Goal: Transaction & Acquisition: Book appointment/travel/reservation

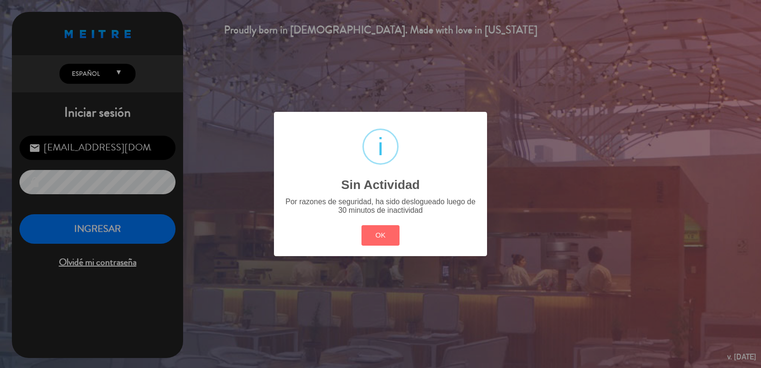
drag, startPoint x: 0, startPoint y: 0, endPoint x: 329, endPoint y: 225, distance: 398.6
click at [365, 225] on button "OK" at bounding box center [381, 235] width 39 height 20
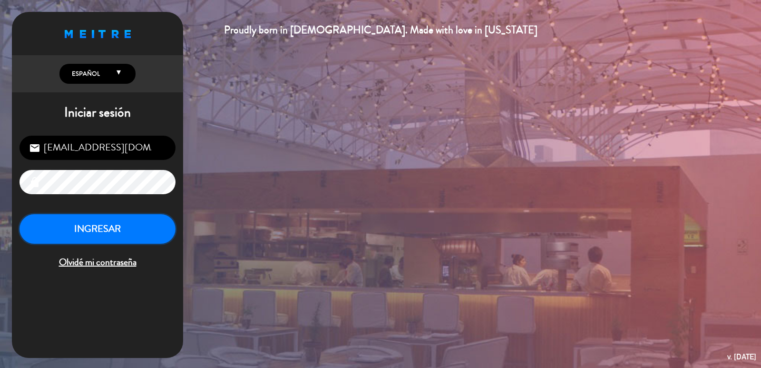
click at [132, 224] on button "INGRESAR" at bounding box center [98, 229] width 156 height 30
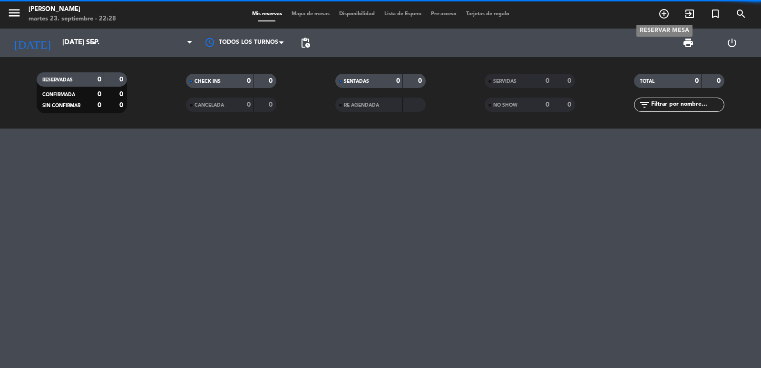
click at [662, 15] on icon "add_circle_outline" at bounding box center [663, 13] width 11 height 11
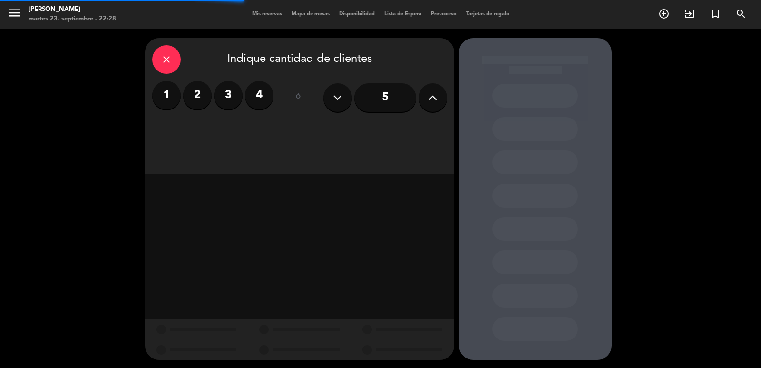
click at [435, 88] on button at bounding box center [433, 97] width 29 height 29
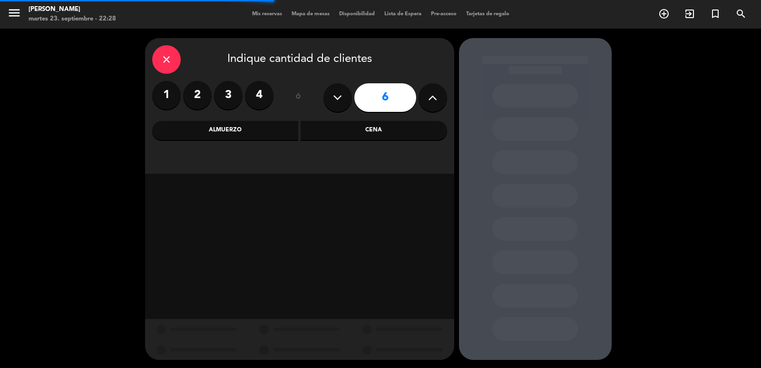
drag, startPoint x: 400, startPoint y: 125, endPoint x: 362, endPoint y: 138, distance: 40.3
click at [397, 127] on div "Cena" at bounding box center [374, 130] width 147 height 19
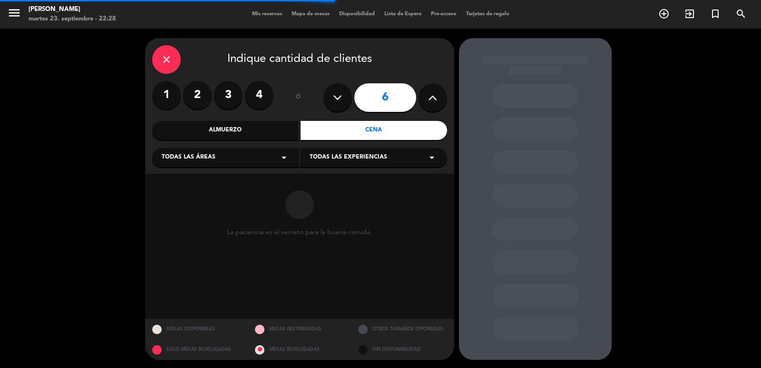
click at [224, 167] on div "close Indique cantidad de clientes 1 2 3 4 ó 6 Almuerzo Cena Todas las áreas ar…" at bounding box center [299, 106] width 309 height 136
click at [206, 162] on span "Todas las áreas" at bounding box center [189, 158] width 54 height 10
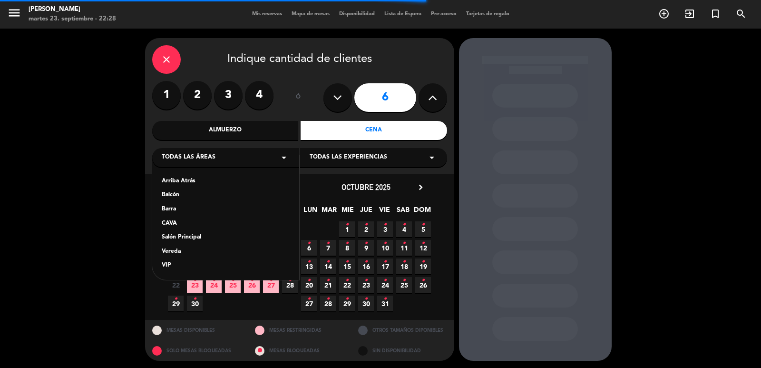
click at [186, 235] on div "Salón Principal" at bounding box center [226, 238] width 128 height 10
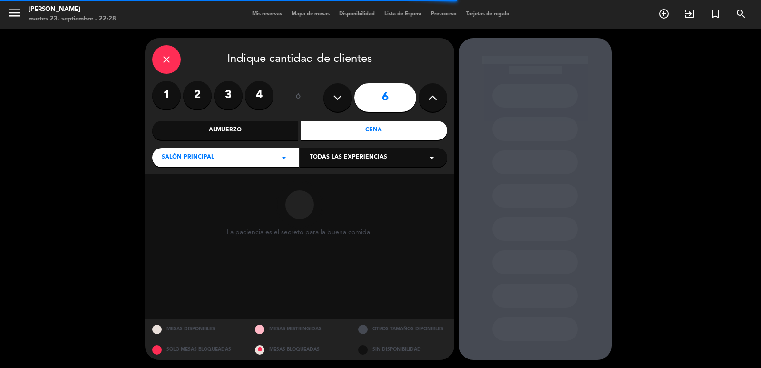
drag, startPoint x: 365, startPoint y: 157, endPoint x: 361, endPoint y: 166, distance: 9.4
click at [365, 157] on span "Todas las experiencias" at bounding box center [349, 158] width 78 height 10
click at [347, 178] on div "Dining room" at bounding box center [374, 181] width 128 height 10
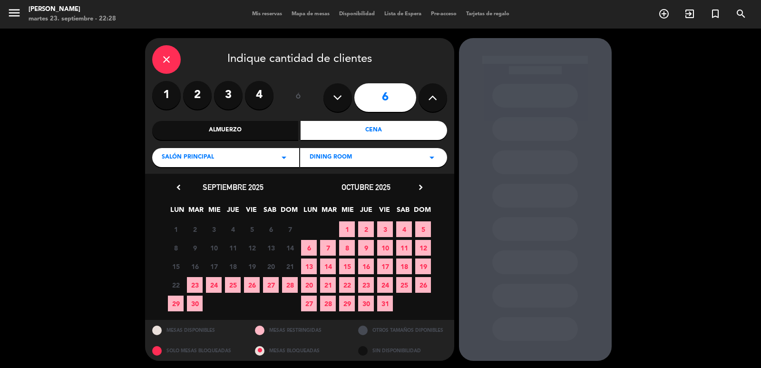
click at [230, 290] on span "25" at bounding box center [233, 285] width 16 height 16
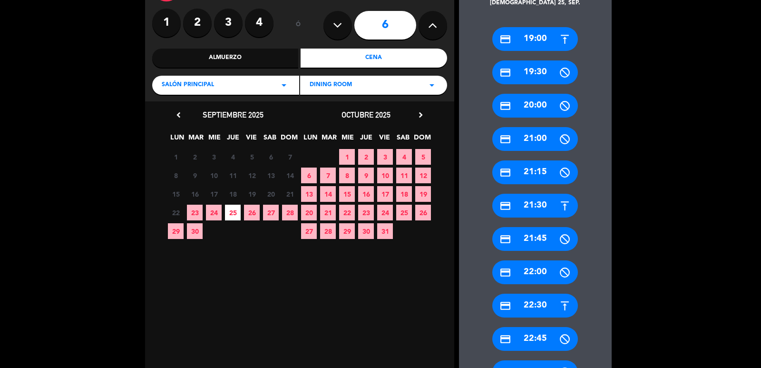
scroll to position [97, 0]
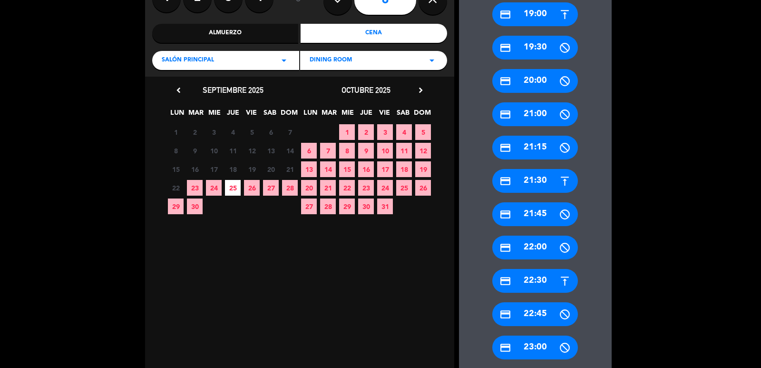
drag, startPoint x: 537, startPoint y: 246, endPoint x: 315, endPoint y: 96, distance: 267.6
click at [537, 245] on div "credit_card 22:00" at bounding box center [535, 247] width 86 height 24
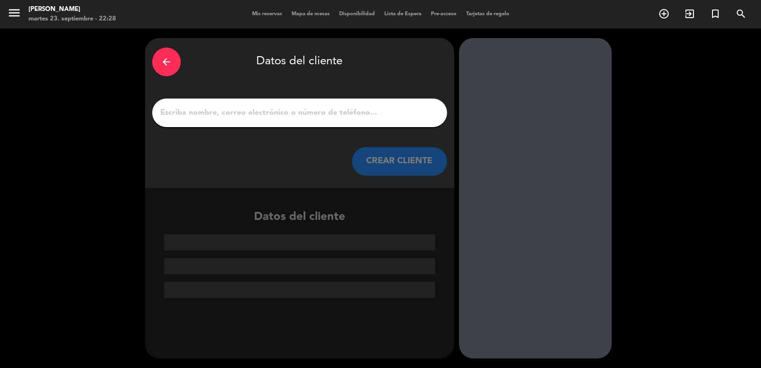
click at [299, 109] on input "1" at bounding box center [299, 112] width 281 height 13
click at [319, 109] on input "1" at bounding box center [299, 112] width 281 height 13
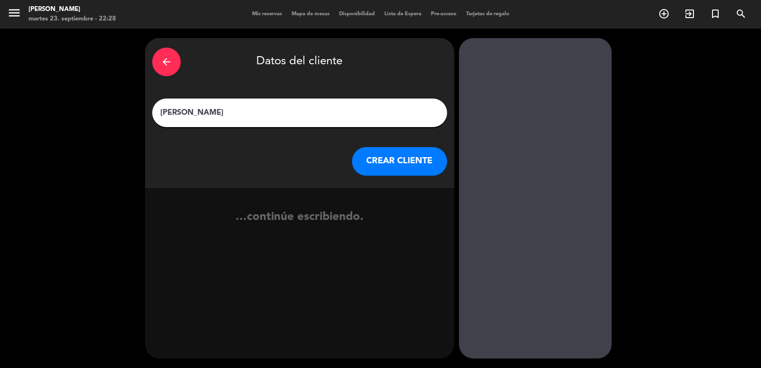
type input "[PERSON_NAME]"
click at [383, 173] on button "CREAR CLIENTE" at bounding box center [399, 161] width 95 height 29
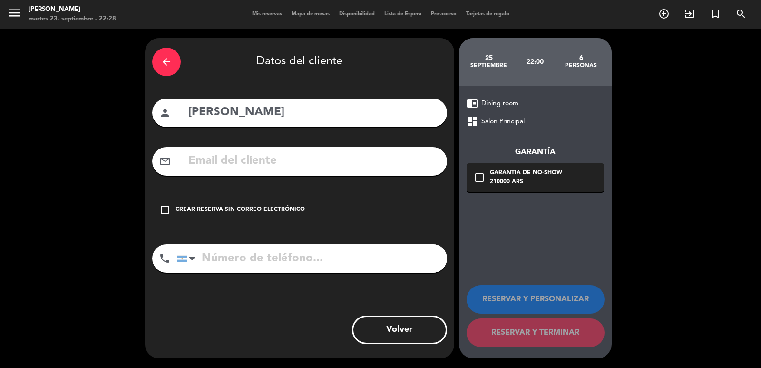
click at [295, 207] on div "Crear reserva sin correo electrónico" at bounding box center [240, 210] width 129 height 10
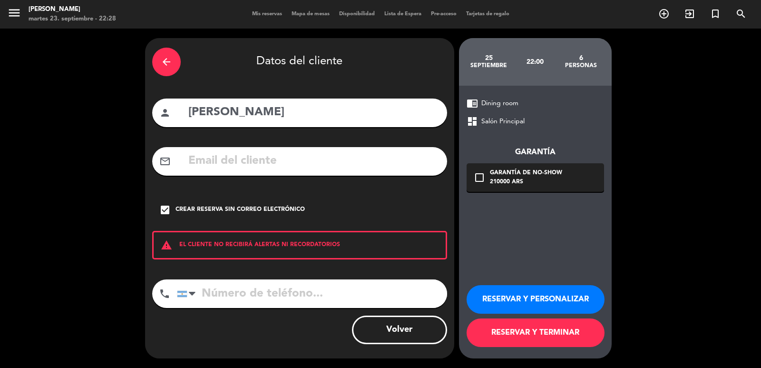
click at [549, 295] on button "RESERVAR Y PERSONALIZAR" at bounding box center [536, 299] width 138 height 29
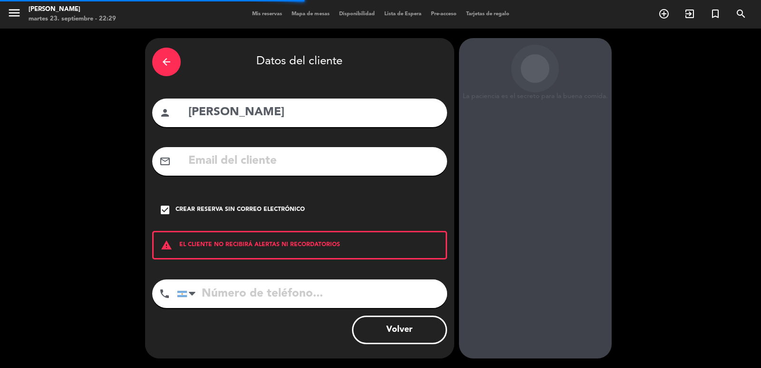
click at [539, 208] on div "La paciencia es el secreto para la buena comida. 25 septiembre 22:00 6 personas…" at bounding box center [535, 198] width 153 height 320
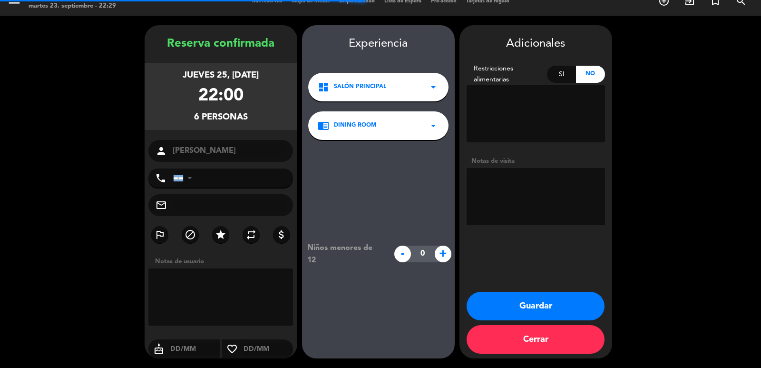
click at [539, 208] on textarea at bounding box center [536, 196] width 138 height 57
type textarea "PASO DIEGO"
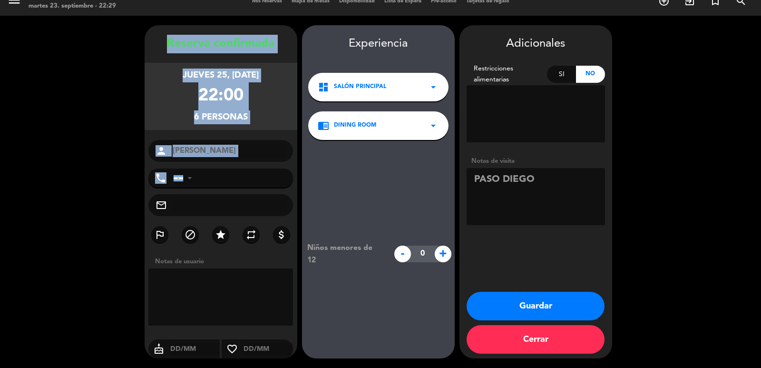
drag, startPoint x: 157, startPoint y: 36, endPoint x: 227, endPoint y: 175, distance: 155.5
click at [227, 175] on div "Reserva confirmada jueves 25, [DATE] 22:00 6 personas person [PERSON_NAME] phon…" at bounding box center [221, 201] width 153 height 333
copy div "Reserva confirmada jueves 25, [DATE] 22:00 6 personas person phone"
drag, startPoint x: 524, startPoint y: 309, endPoint x: 460, endPoint y: 263, distance: 78.7
click at [523, 309] on button "Guardar" at bounding box center [536, 306] width 138 height 29
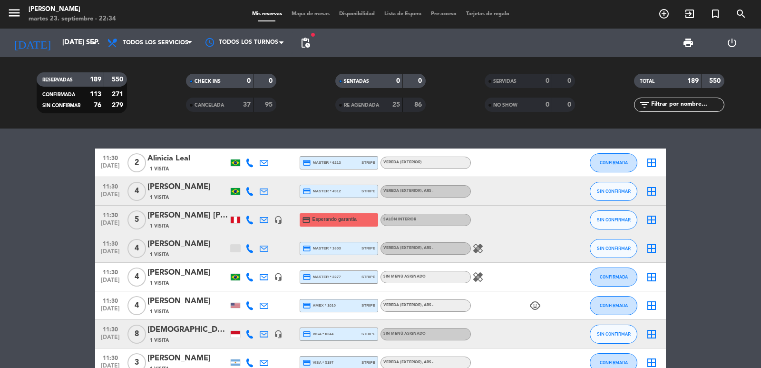
click at [653, 16] on span "add_circle_outline" at bounding box center [664, 14] width 26 height 16
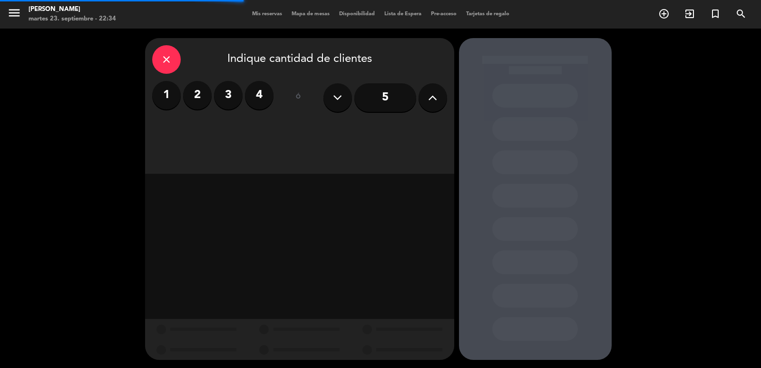
click at [237, 99] on label "3" at bounding box center [228, 95] width 29 height 29
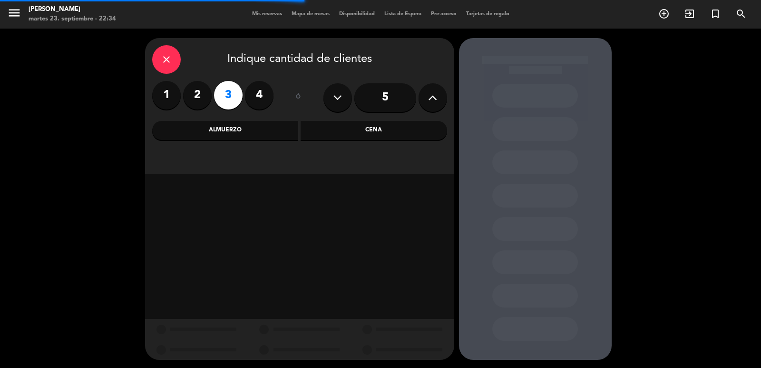
click at [306, 135] on div "Cena" at bounding box center [374, 130] width 147 height 19
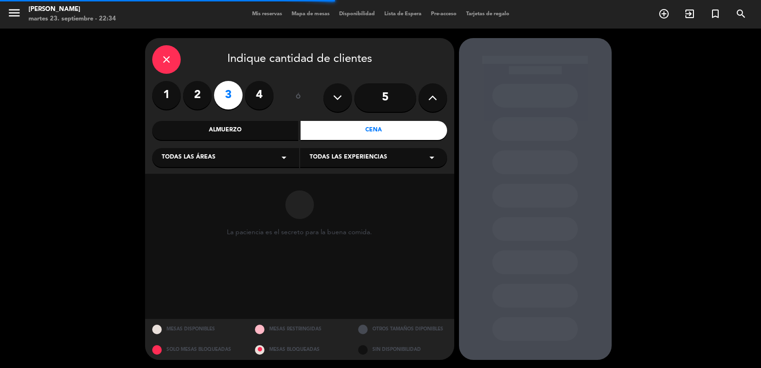
drag, startPoint x: 263, startPoint y: 157, endPoint x: 259, endPoint y: 167, distance: 9.8
click at [263, 158] on div "Todas las áreas arrow_drop_down" at bounding box center [225, 157] width 147 height 19
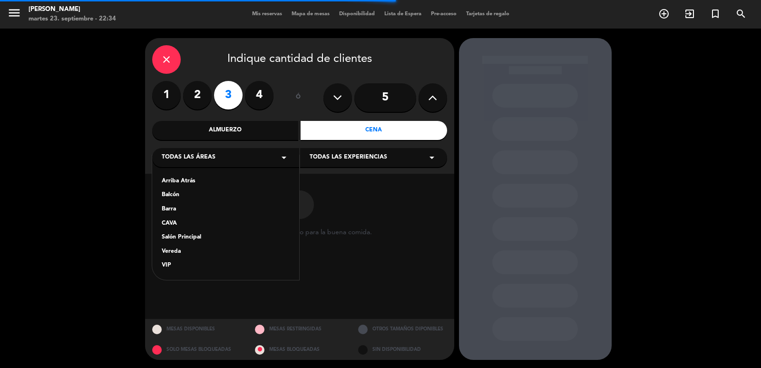
click at [210, 230] on div "Arriba Atrás Balcón Barra CAVA Salón Principal Vereda VIP" at bounding box center [225, 217] width 147 height 125
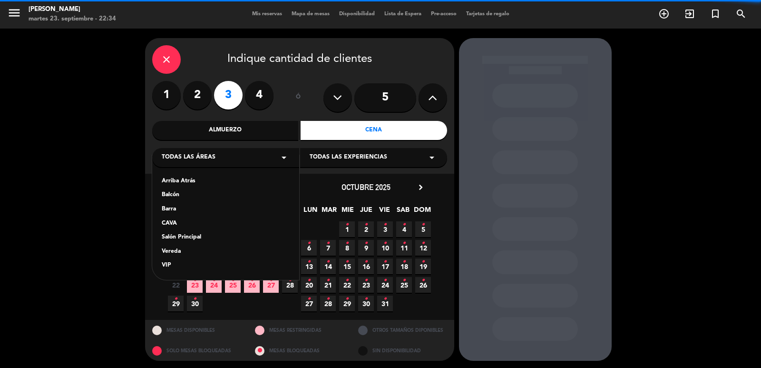
click at [220, 240] on div "Salón Principal" at bounding box center [226, 238] width 128 height 10
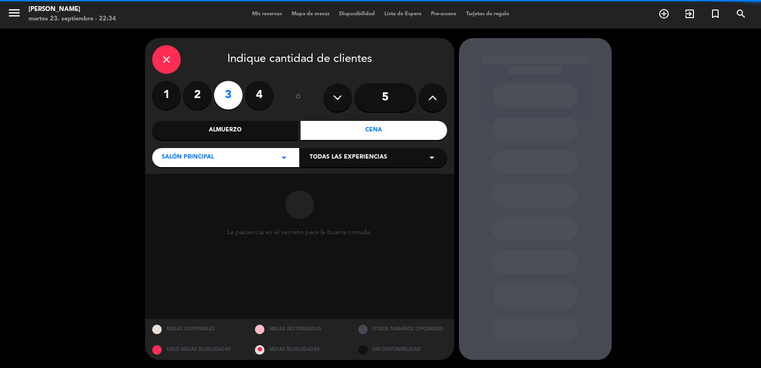
click at [321, 157] on span "Todas las experiencias" at bounding box center [349, 158] width 78 height 10
click at [316, 180] on div "Dining room" at bounding box center [374, 181] width 128 height 10
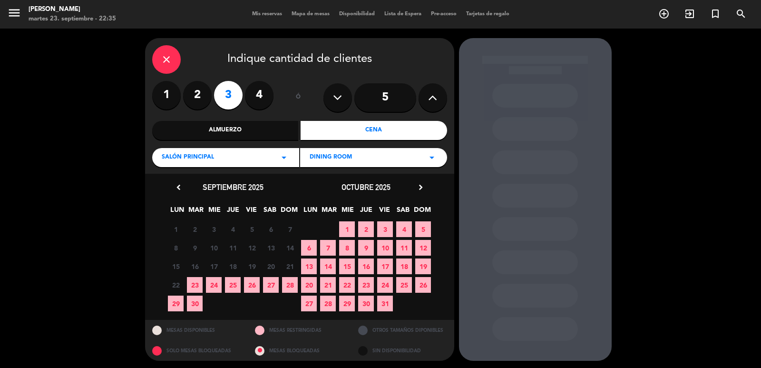
click at [422, 184] on icon "chevron_right" at bounding box center [421, 187] width 10 height 10
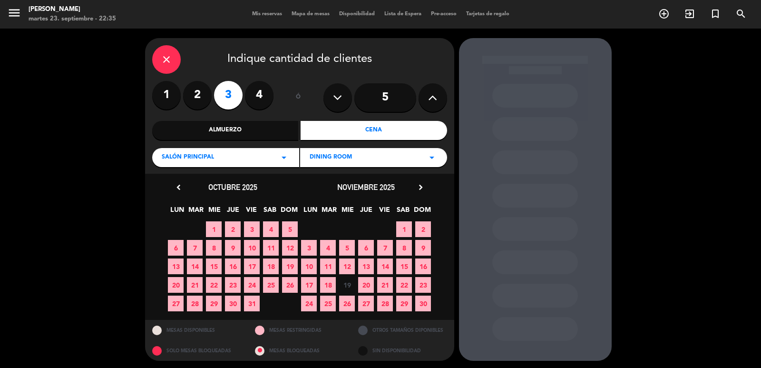
click at [421, 184] on icon "chevron_right" at bounding box center [421, 187] width 10 height 10
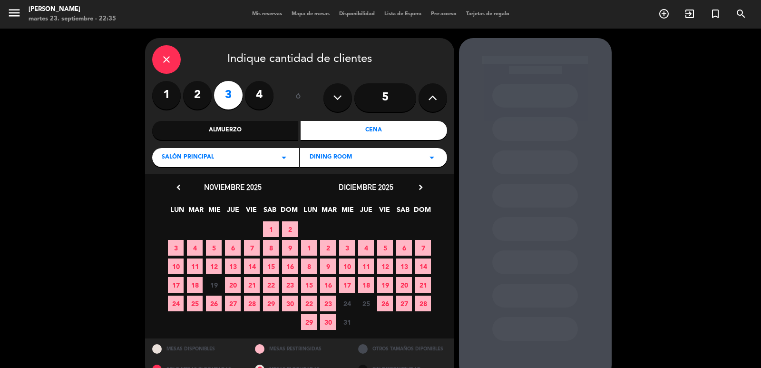
click at [420, 185] on icon "chevron_right" at bounding box center [421, 187] width 10 height 10
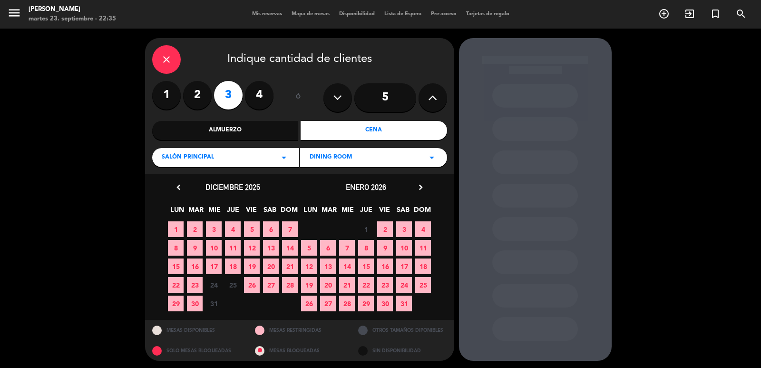
click at [420, 267] on span "18" at bounding box center [423, 266] width 16 height 16
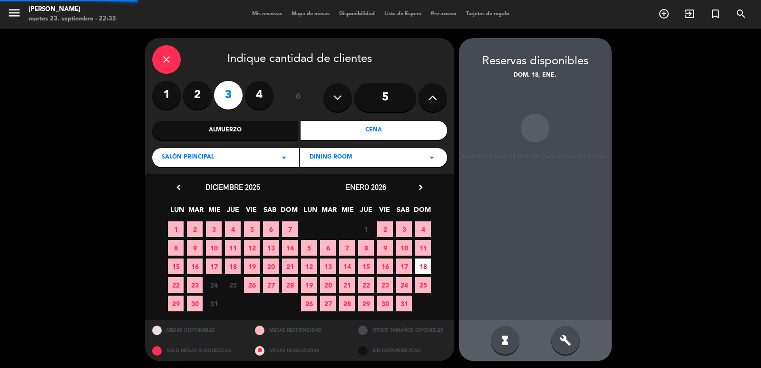
scroll to position [2, 0]
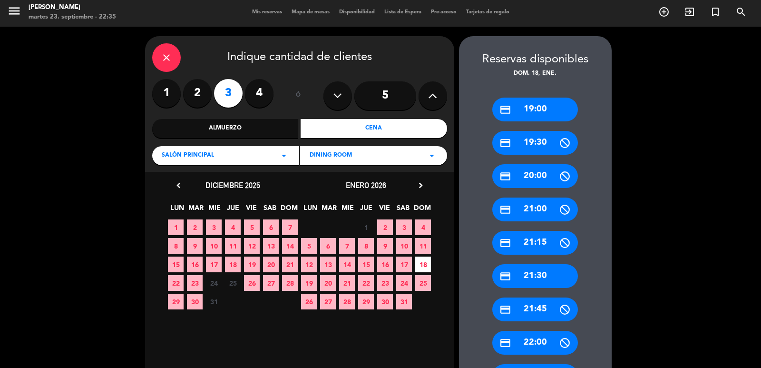
drag, startPoint x: 576, startPoint y: 108, endPoint x: 540, endPoint y: 114, distance: 36.8
click at [573, 108] on div "credit_card 19:00" at bounding box center [535, 110] width 86 height 24
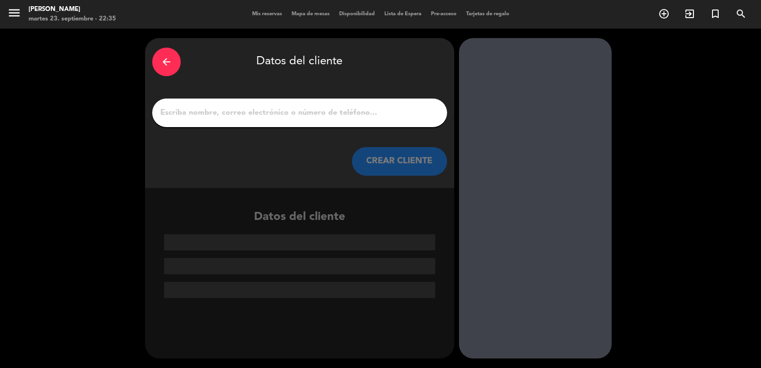
scroll to position [0, 0]
click at [272, 108] on input "1" at bounding box center [299, 112] width 281 height 13
paste input "[PERSON_NAME]"
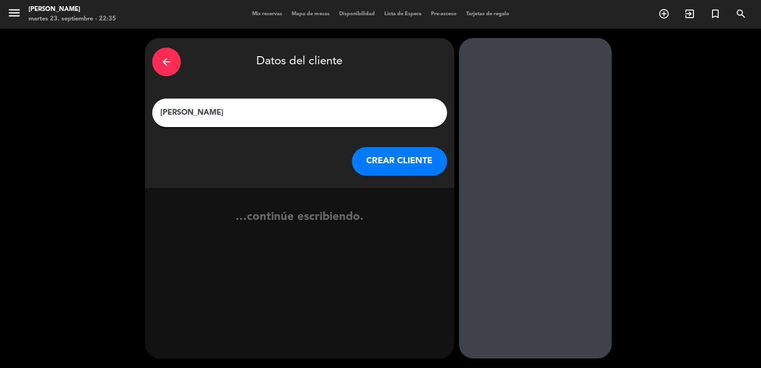
type input "[PERSON_NAME]"
click at [363, 154] on button "CREAR CLIENTE" at bounding box center [399, 161] width 95 height 29
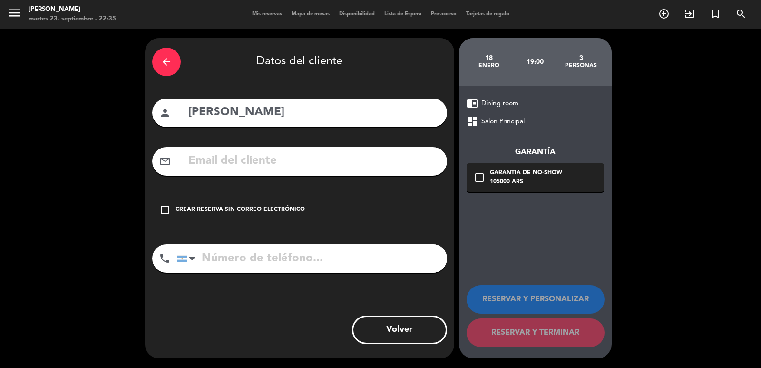
click at [297, 167] on div "arrow_back Datos del cliente person [PERSON_NAME] Judge mail_outline check_box_…" at bounding box center [299, 198] width 309 height 320
click at [300, 157] on input "text" at bounding box center [313, 161] width 253 height 20
paste input "[EMAIL_ADDRESS][DOMAIN_NAME]"
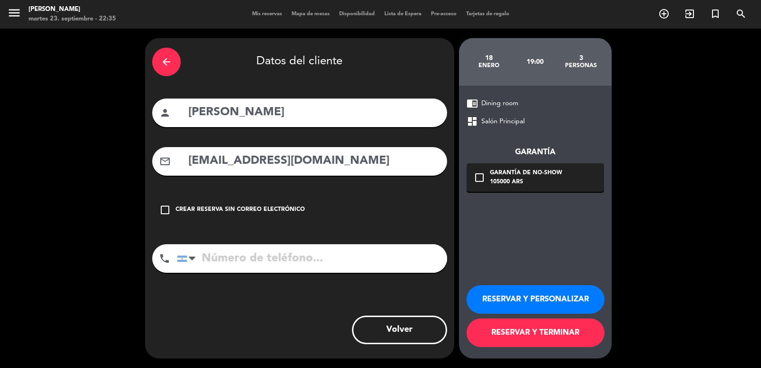
type input "[EMAIL_ADDRESS][DOMAIN_NAME]"
click at [324, 250] on input "tel" at bounding box center [312, 258] width 270 height 29
paste input "[PHONE_NUMBER]"
type input "[PHONE_NUMBER]"
click at [512, 180] on div "105000 ARS" at bounding box center [526, 182] width 72 height 10
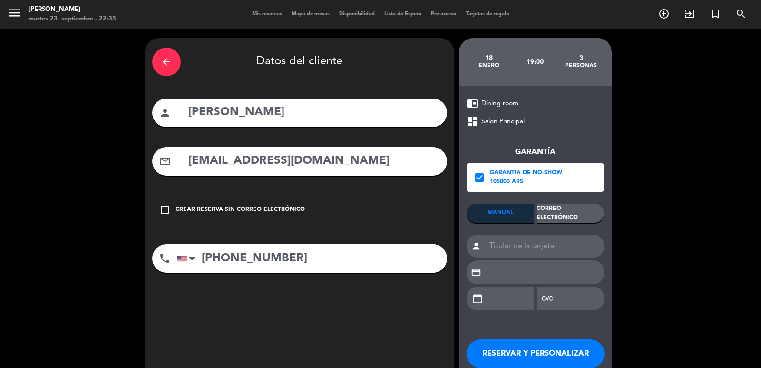
drag, startPoint x: 546, startPoint y: 210, endPoint x: 569, endPoint y: 226, distance: 28.8
click at [546, 211] on div "Correo Electrónico" at bounding box center [571, 213] width 68 height 19
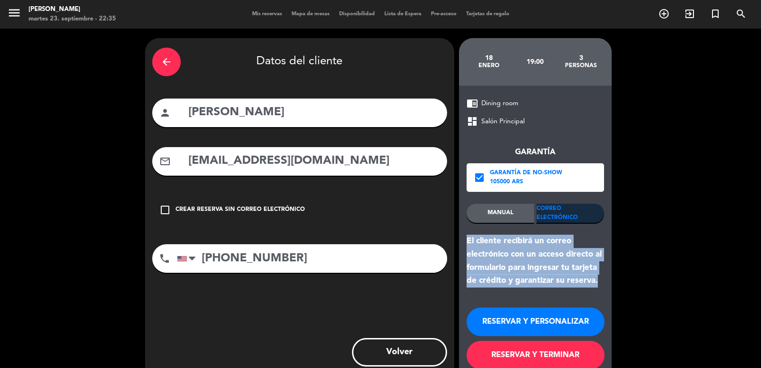
drag, startPoint x: 599, startPoint y: 286, endPoint x: 463, endPoint y: 244, distance: 142.6
click at [462, 244] on div "chrome_reader_mode Dining room dashboard Salón Principal Garantía check_box Gar…" at bounding box center [535, 233] width 153 height 295
copy div "El cliente recibirá un correo electrónico con un acceso directo al formulario p…"
drag, startPoint x: 507, startPoint y: 320, endPoint x: 254, endPoint y: 99, distance: 335.8
click at [504, 320] on button "RESERVAR Y PERSONALIZAR" at bounding box center [536, 321] width 138 height 29
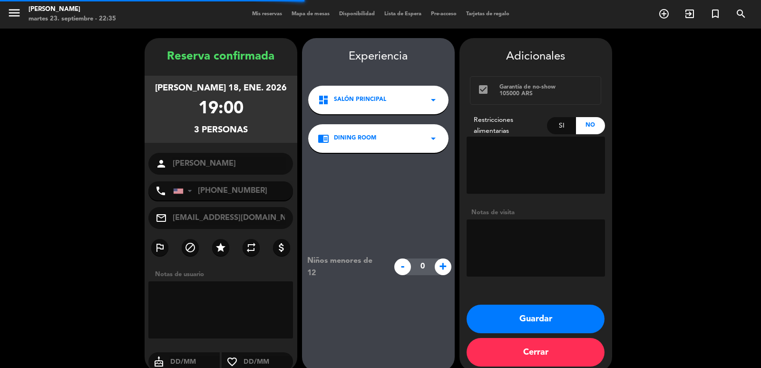
scroll to position [13, 0]
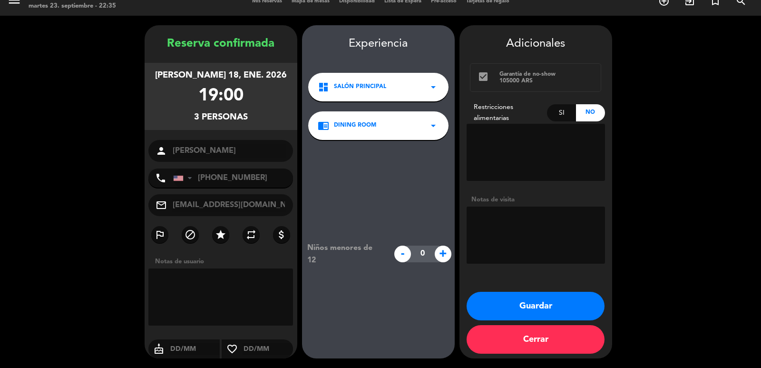
drag, startPoint x: 158, startPoint y: 71, endPoint x: 256, endPoint y: 116, distance: 107.7
click at [256, 116] on div "[PERSON_NAME] 18, ene. 2026 19:00 3 personas" at bounding box center [221, 96] width 153 height 67
copy div "[PERSON_NAME] 18, ene. 2026 19:00 3 personas"
drag, startPoint x: 493, startPoint y: 304, endPoint x: 484, endPoint y: 298, distance: 10.7
click at [488, 301] on button "Guardar" at bounding box center [536, 306] width 138 height 29
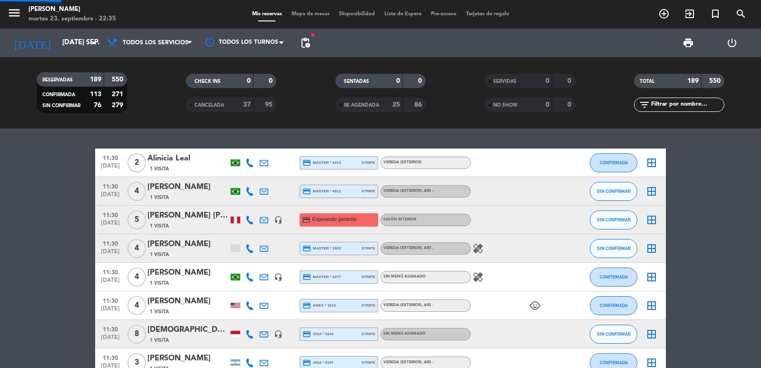
click at [519, 305] on div "child_care" at bounding box center [514, 305] width 86 height 28
click at [666, 16] on icon "add_circle_outline" at bounding box center [663, 13] width 11 height 11
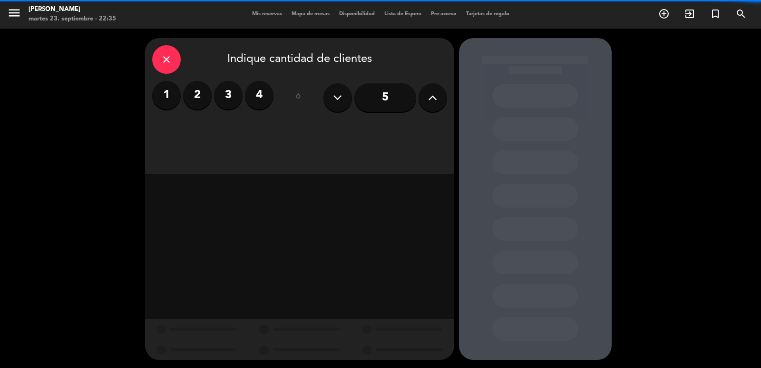
click at [193, 90] on label "2" at bounding box center [197, 95] width 29 height 29
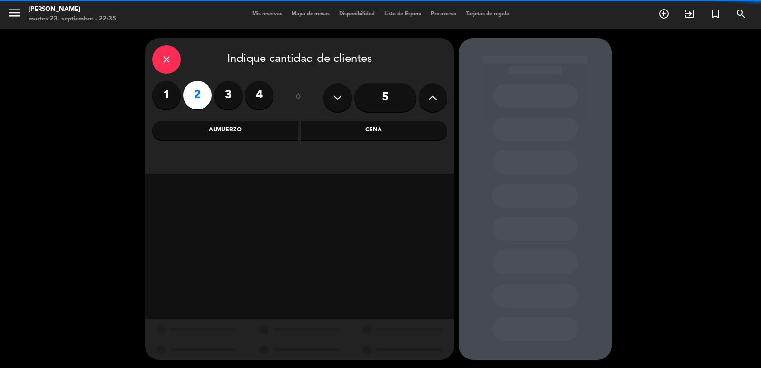
click at [314, 139] on div "Cena" at bounding box center [374, 130] width 147 height 19
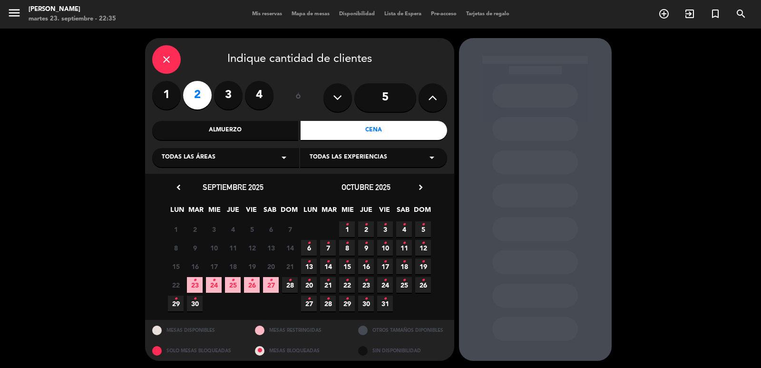
click at [216, 286] on span "24 •" at bounding box center [214, 285] width 16 height 16
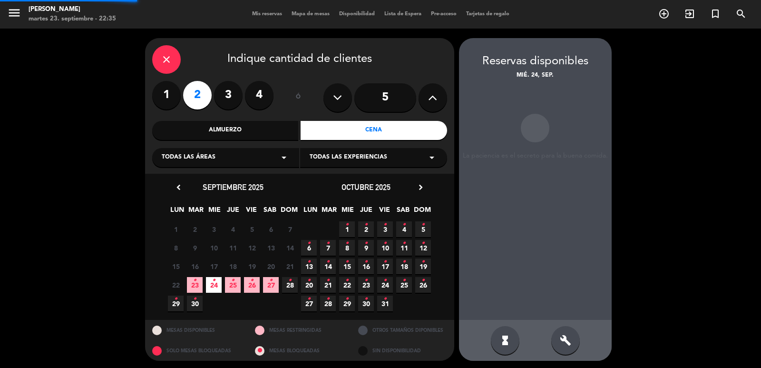
scroll to position [2, 0]
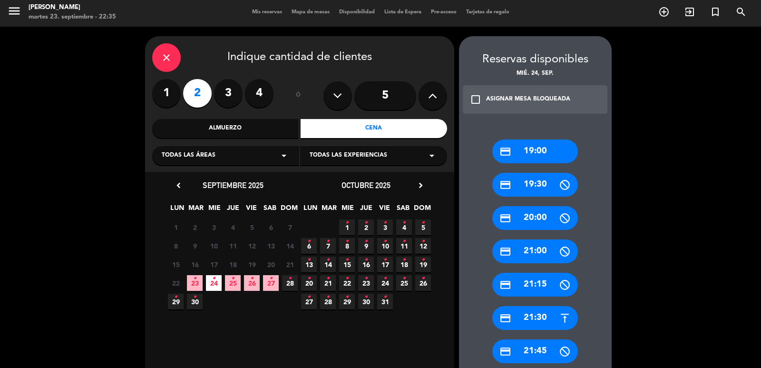
drag, startPoint x: 536, startPoint y: 308, endPoint x: 402, endPoint y: 261, distance: 142.6
click at [536, 308] on div "credit_card 21:30" at bounding box center [535, 318] width 86 height 24
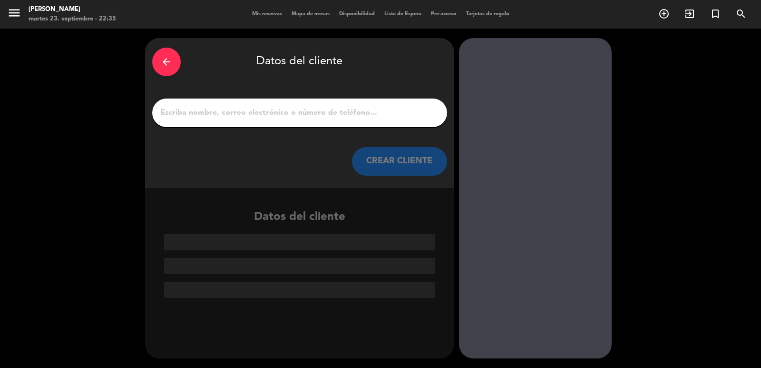
click at [279, 108] on input "1" at bounding box center [299, 112] width 281 height 13
paste input "[PERSON_NAME] porfa"
type input "[PERSON_NAME] porfa"
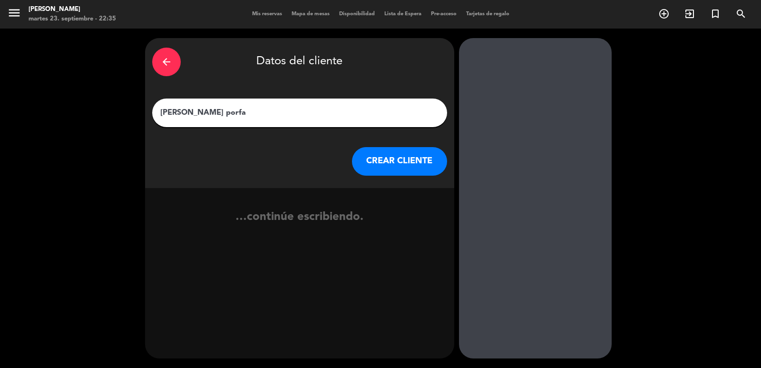
click at [364, 159] on button "CREAR CLIENTE" at bounding box center [399, 161] width 95 height 29
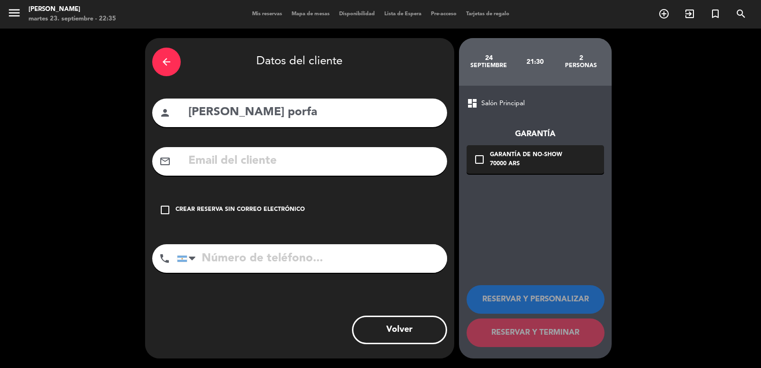
drag, startPoint x: 313, startPoint y: 208, endPoint x: 333, endPoint y: 220, distance: 23.0
click at [313, 209] on div "check_box_outline_blank Crear reserva sin correo electrónico" at bounding box center [299, 210] width 295 height 29
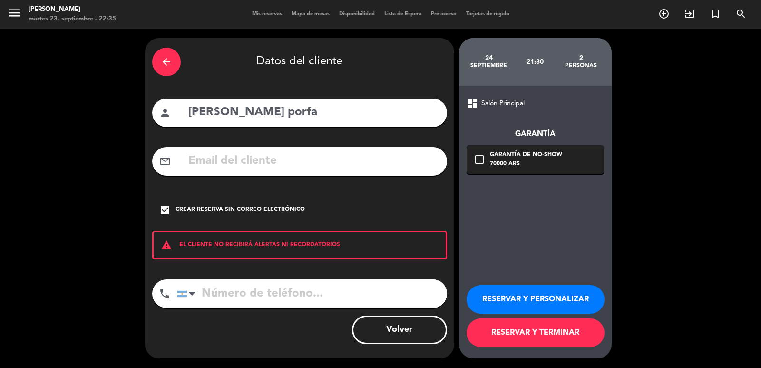
drag, startPoint x: 556, startPoint y: 302, endPoint x: 474, endPoint y: 258, distance: 93.4
click at [556, 302] on button "RESERVAR Y PERSONALIZAR" at bounding box center [536, 299] width 138 height 29
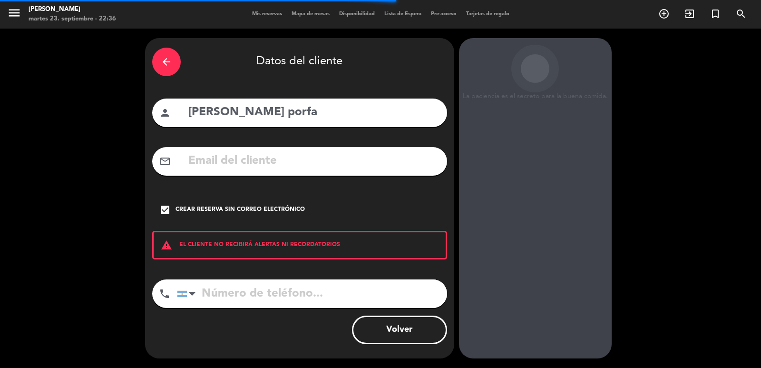
click at [524, 187] on div "La paciencia es el secreto para la buena comida. 24 septiembre 21:30 2 personas…" at bounding box center [535, 198] width 153 height 320
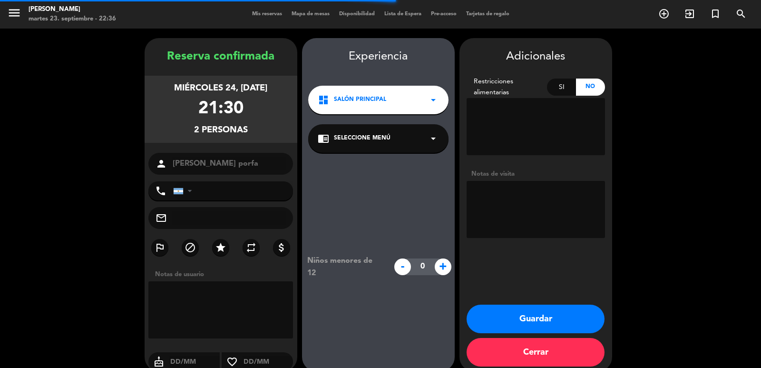
scroll to position [13, 0]
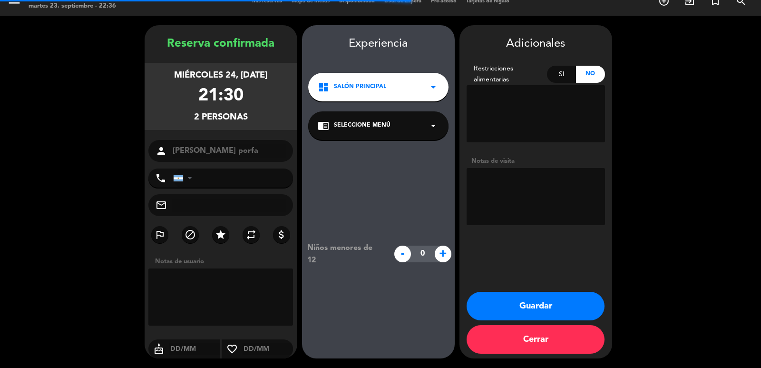
click at [534, 198] on textarea at bounding box center [536, 196] width 138 height 57
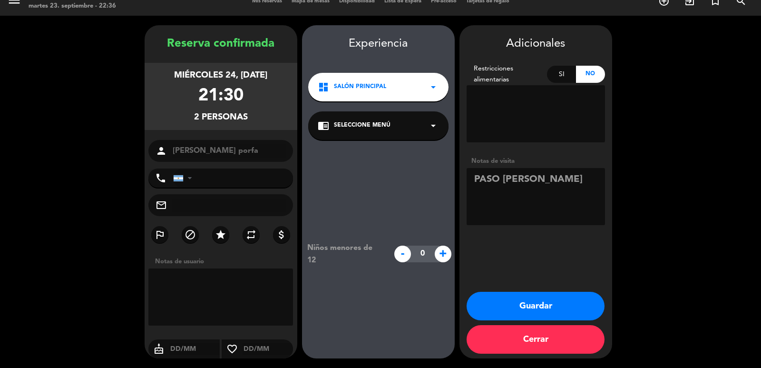
type textarea "PASO [PERSON_NAME]"
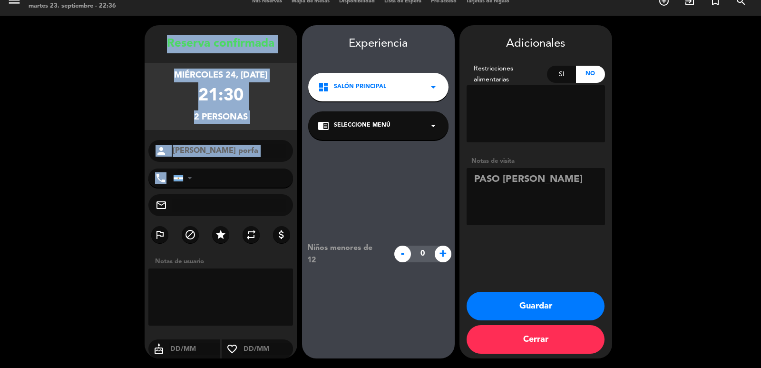
drag, startPoint x: 157, startPoint y: 38, endPoint x: 234, endPoint y: 170, distance: 152.4
click at [234, 170] on div "Reserva confirmada miércoles 24, [DATE] 21:30 2 personas person [PERSON_NAME] […" at bounding box center [221, 201] width 153 height 333
copy div "Reserva confirmada miércoles 24, [DATE] 21:30 2 personas person phone"
click at [568, 321] on div "Guardar Cerrar" at bounding box center [536, 325] width 153 height 67
click at [524, 309] on button "Guardar" at bounding box center [536, 306] width 138 height 29
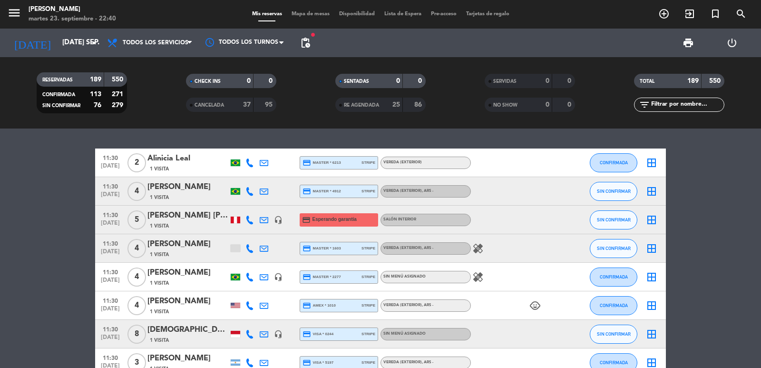
click at [665, 18] on icon "add_circle_outline" at bounding box center [663, 13] width 11 height 11
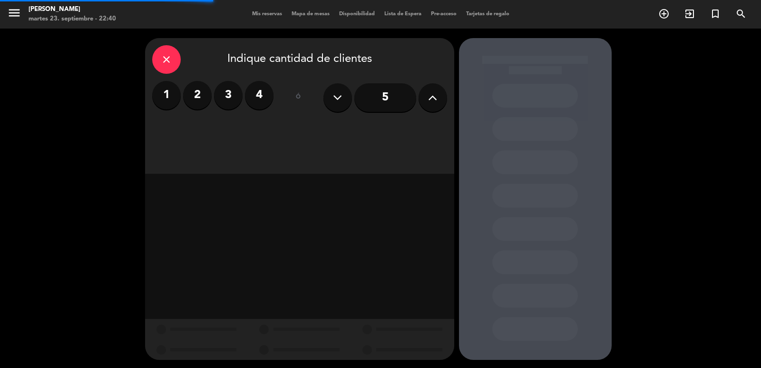
click at [254, 92] on label "4" at bounding box center [259, 95] width 29 height 29
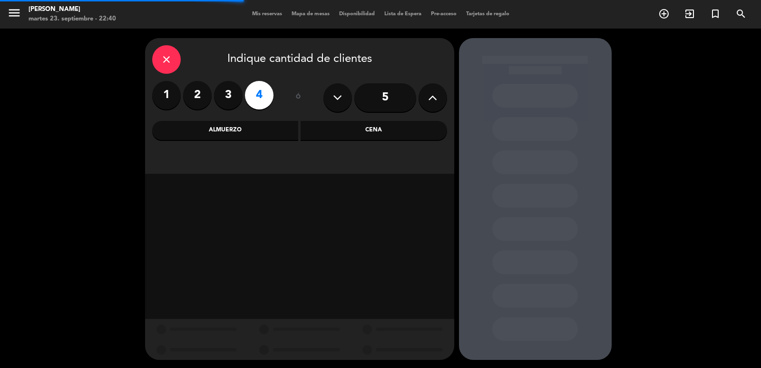
click at [341, 127] on div "Cena" at bounding box center [374, 130] width 147 height 19
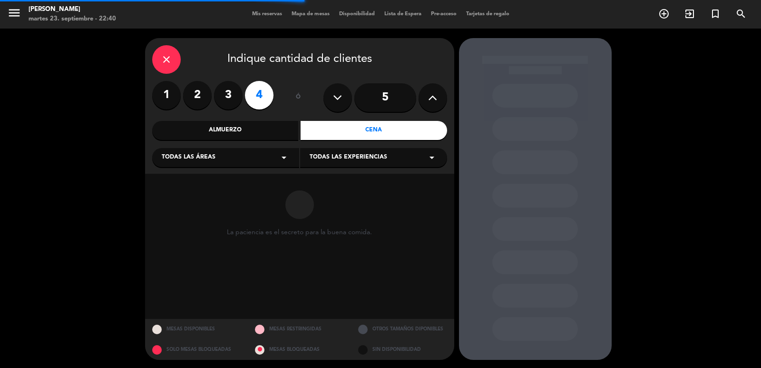
click at [262, 160] on div "Todas las áreas arrow_drop_down" at bounding box center [225, 157] width 147 height 19
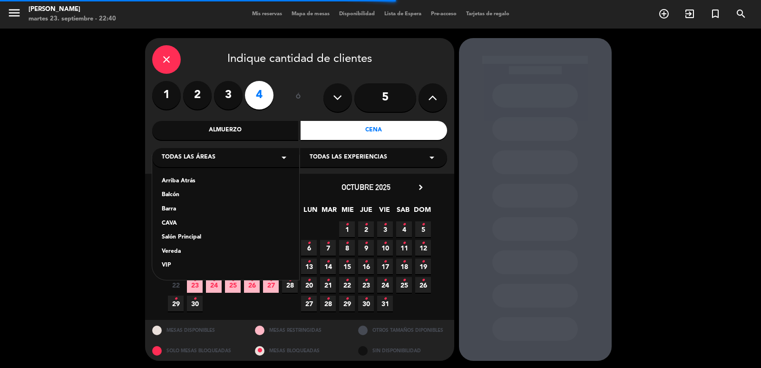
click at [196, 239] on div "Salón Principal" at bounding box center [226, 238] width 128 height 10
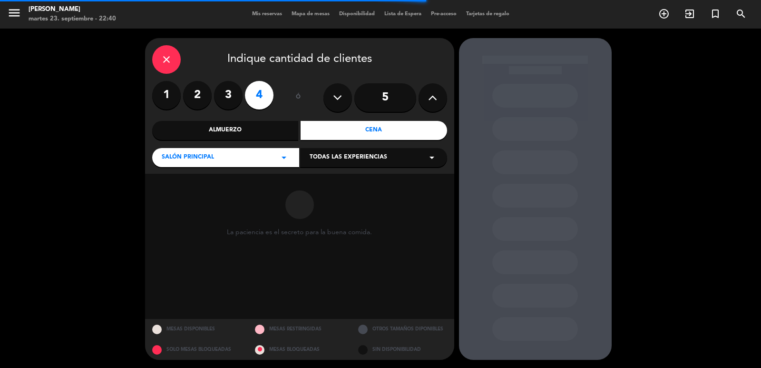
drag, startPoint x: 389, startPoint y: 157, endPoint x: 384, endPoint y: 163, distance: 8.2
click at [389, 156] on div "Todas las experiencias arrow_drop_down" at bounding box center [373, 157] width 147 height 19
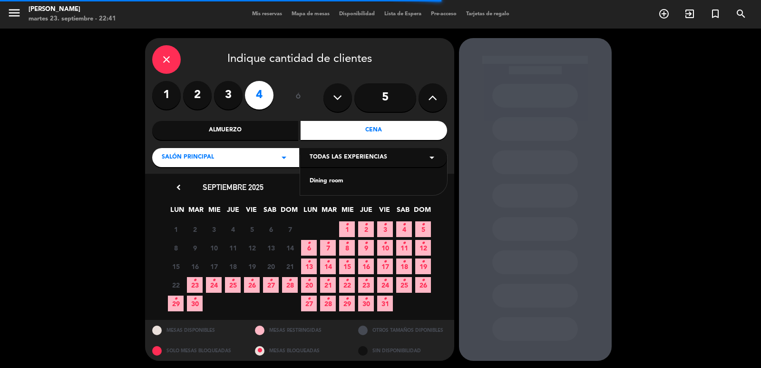
click at [338, 183] on div "Dining room" at bounding box center [374, 181] width 128 height 10
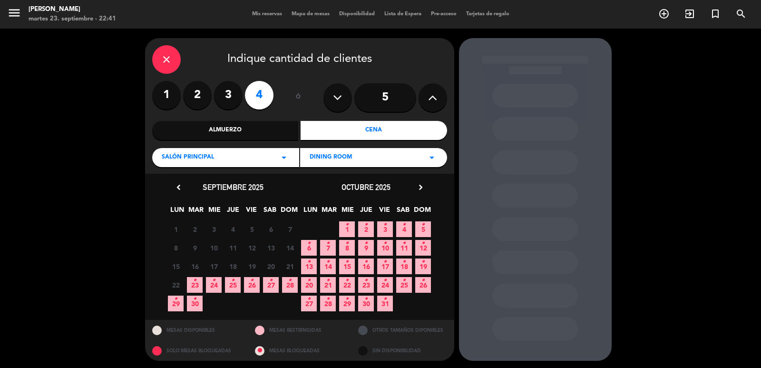
drag, startPoint x: 215, startPoint y: 285, endPoint x: 230, endPoint y: 289, distance: 15.4
click at [215, 285] on icon "•" at bounding box center [213, 280] width 3 height 15
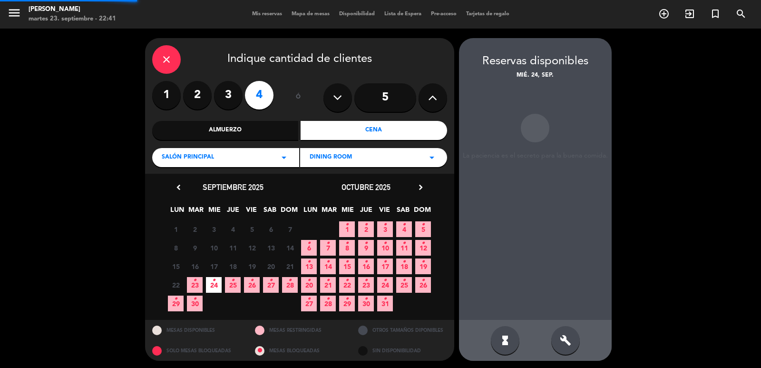
scroll to position [2, 0]
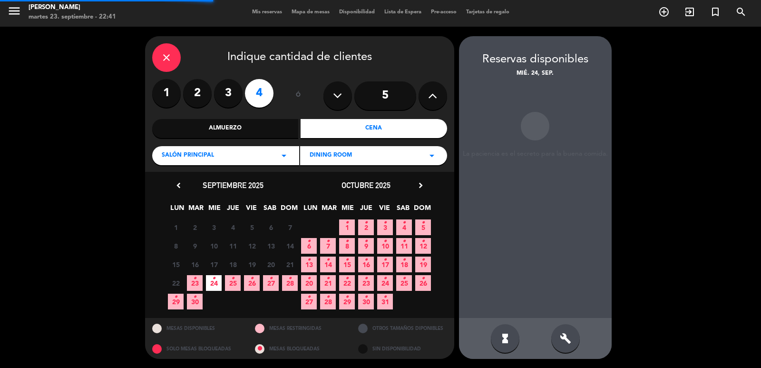
click at [555, 336] on div "build" at bounding box center [565, 338] width 29 height 29
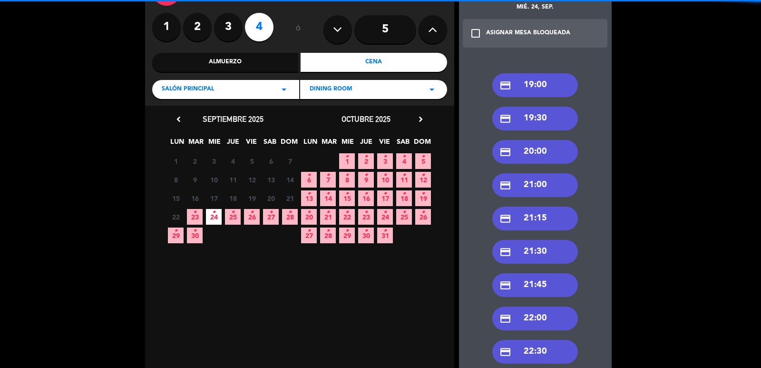
scroll to position [97, 0]
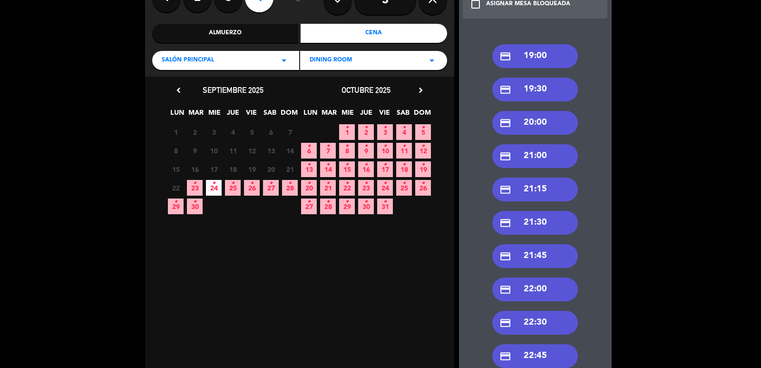
click at [551, 324] on div "credit_card 22:30" at bounding box center [535, 323] width 86 height 24
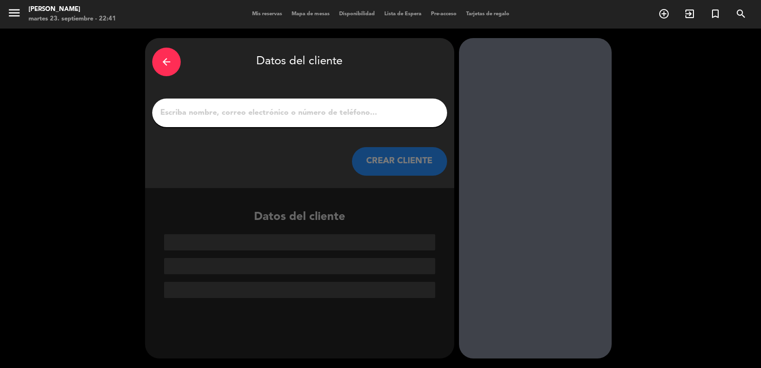
click at [346, 110] on input "1" at bounding box center [299, 112] width 281 height 13
click at [252, 116] on input "1" at bounding box center [299, 112] width 281 height 13
click at [287, 120] on div at bounding box center [299, 112] width 295 height 29
click at [167, 52] on div "arrow_back" at bounding box center [166, 62] width 29 height 29
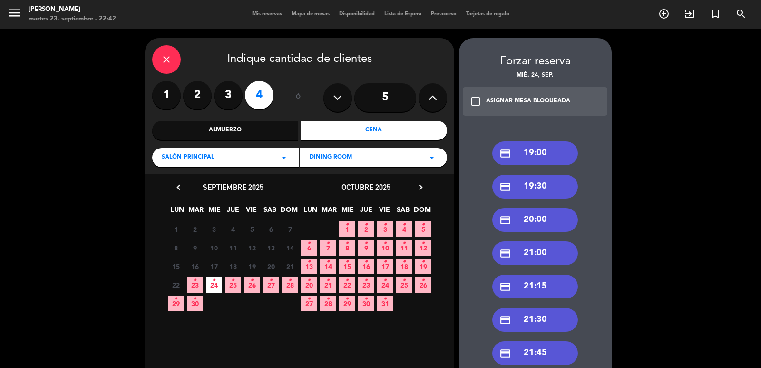
click at [202, 101] on label "2" at bounding box center [197, 95] width 29 height 29
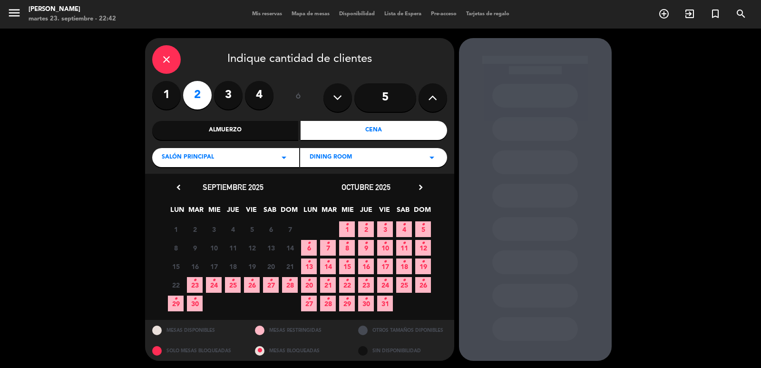
click at [387, 282] on span "24 •" at bounding box center [385, 285] width 16 height 16
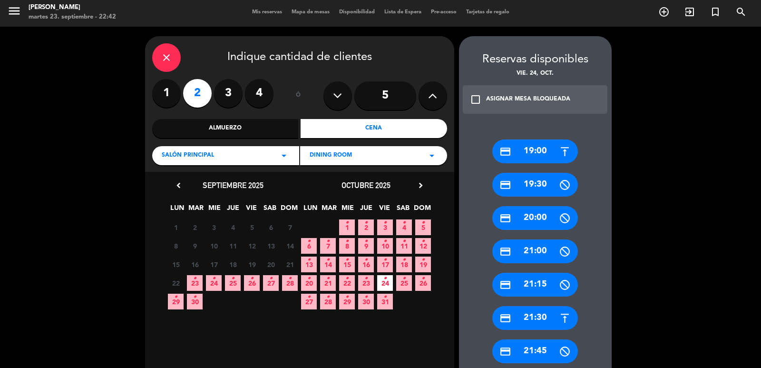
drag, startPoint x: 525, startPoint y: 312, endPoint x: 270, endPoint y: 74, distance: 349.1
click at [525, 311] on div "credit_card 21:30" at bounding box center [535, 318] width 86 height 24
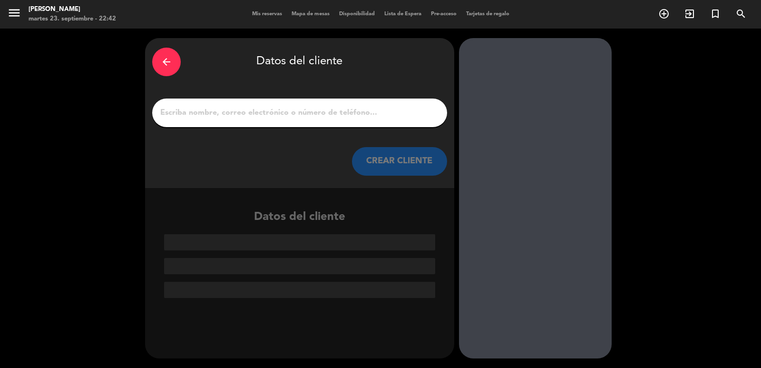
click at [274, 106] on input "1" at bounding box center [299, 112] width 281 height 13
paste input "[PERSON_NAME]"
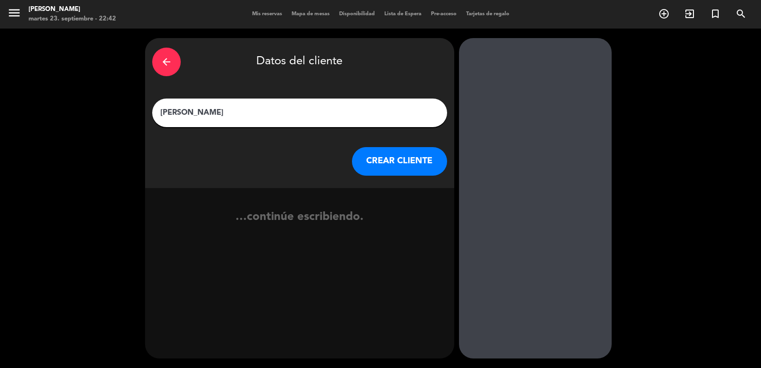
type input "[PERSON_NAME]"
click at [388, 154] on button "CREAR CLIENTE" at bounding box center [399, 161] width 95 height 29
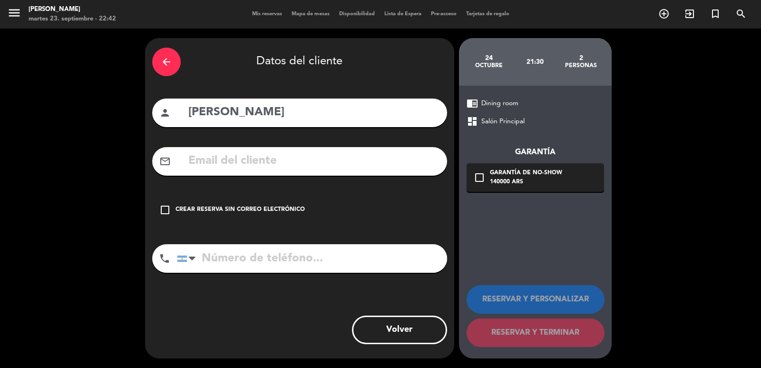
click at [272, 163] on input "text" at bounding box center [313, 161] width 253 height 20
paste input "[PERSON_NAME][EMAIL_ADDRESS][PERSON_NAME][DOMAIN_NAME]"
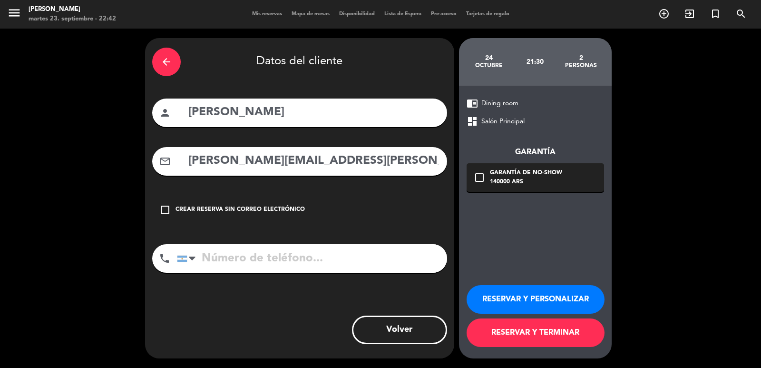
type input "[PERSON_NAME][EMAIL_ADDRESS][PERSON_NAME][DOMAIN_NAME]"
drag, startPoint x: 364, startPoint y: 258, endPoint x: 459, endPoint y: 234, distance: 97.8
click at [366, 258] on input "tel" at bounding box center [312, 258] width 270 height 29
paste input "[PHONE_NUMBER]"
type input "[PHONE_NUMBER]"
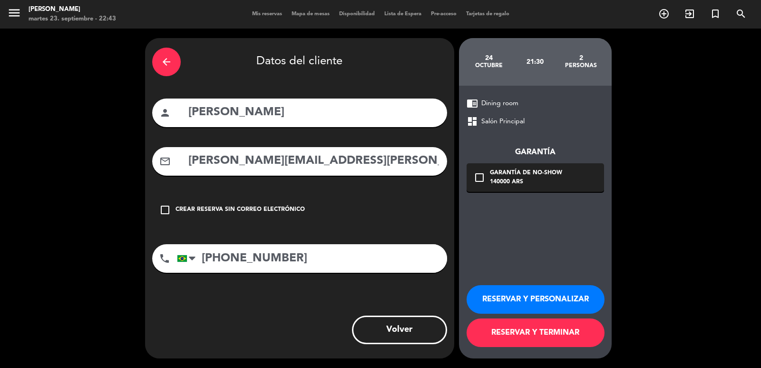
click at [568, 168] on div "check_box_outline_blank Garantía de no-show 140000 ARS" at bounding box center [535, 177] width 137 height 29
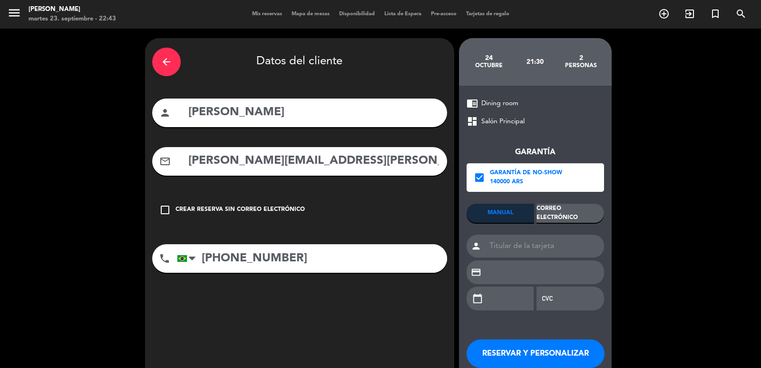
drag, startPoint x: 568, startPoint y: 207, endPoint x: 568, endPoint y: 222, distance: 14.7
click at [568, 208] on div "Correo Electrónico" at bounding box center [571, 213] width 68 height 19
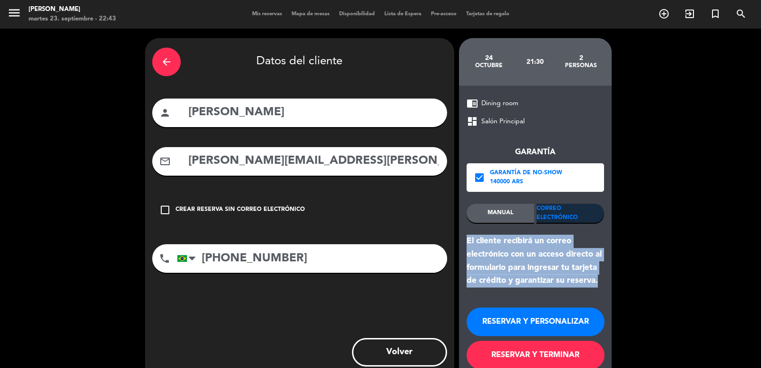
drag, startPoint x: 600, startPoint y: 280, endPoint x: 466, endPoint y: 238, distance: 140.4
click at [466, 238] on div "chrome_reader_mode Dining room dashboard Salón Principal Garantía check_box Gar…" at bounding box center [535, 233] width 153 height 295
copy div "El cliente recibirá un correo electrónico con un acceso directo al formulario p…"
drag, startPoint x: 503, startPoint y: 321, endPoint x: 332, endPoint y: 134, distance: 253.9
click at [502, 320] on button "RESERVAR Y PERSONALIZAR" at bounding box center [536, 321] width 138 height 29
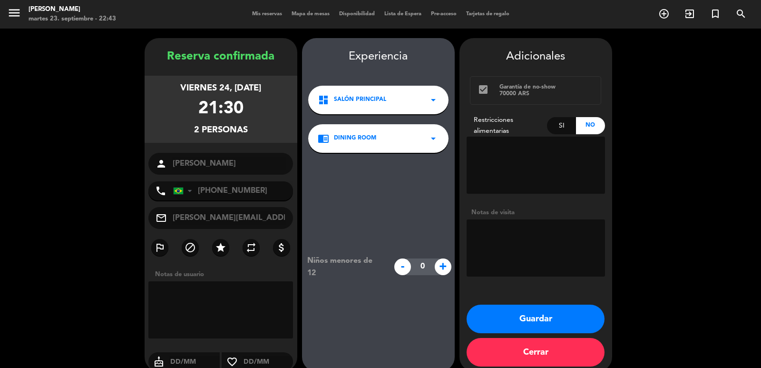
scroll to position [13, 0]
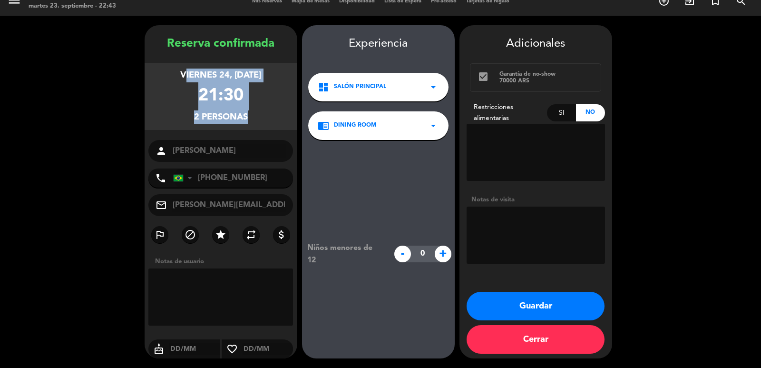
drag, startPoint x: 170, startPoint y: 76, endPoint x: 270, endPoint y: 137, distance: 117.9
click at [257, 130] on div "Reserva confirmada viernes 24, [DATE] 21:30 2 personas person [PERSON_NAME] pho…" at bounding box center [221, 201] width 153 height 333
copy div "viernes 24, [DATE] 21:30 2 personas"
click at [518, 312] on button "Guardar" at bounding box center [536, 306] width 138 height 29
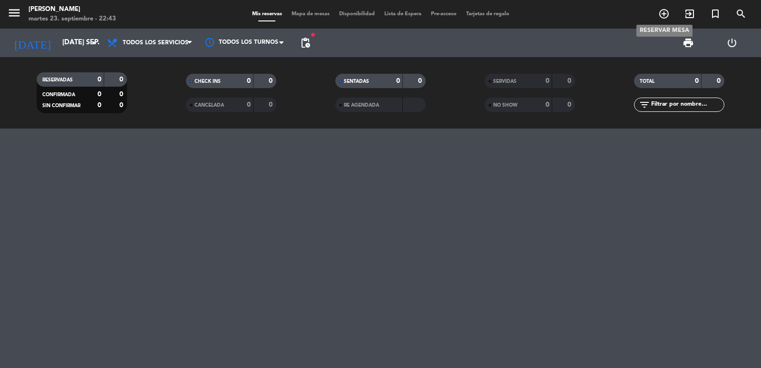
click at [660, 15] on icon "add_circle_outline" at bounding box center [663, 13] width 11 height 11
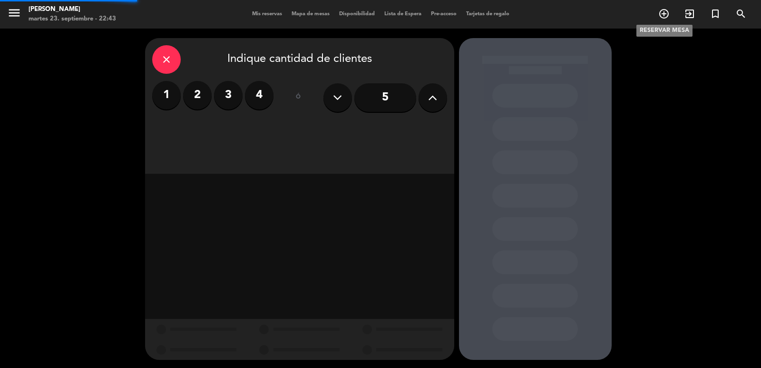
click at [662, 18] on icon "add_circle_outline" at bounding box center [663, 13] width 11 height 11
click at [249, 97] on label "4" at bounding box center [259, 95] width 29 height 29
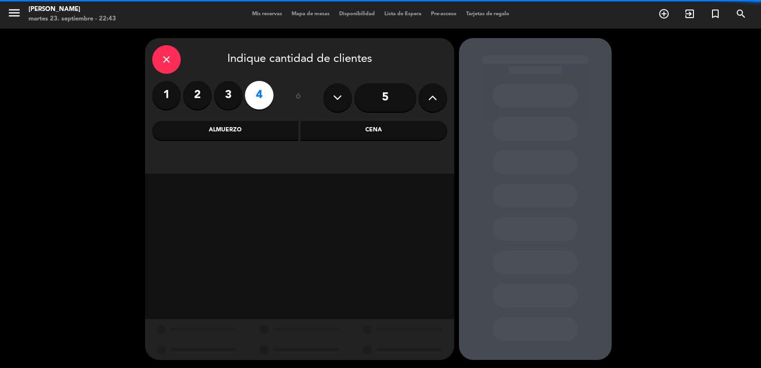
click at [317, 135] on div "Cena" at bounding box center [374, 130] width 147 height 19
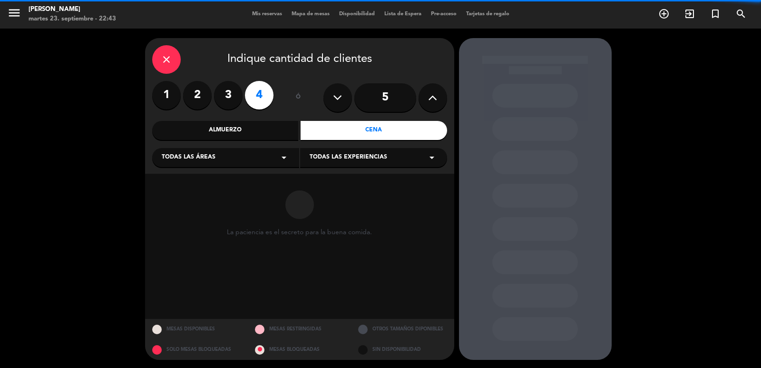
drag, startPoint x: 279, startPoint y: 151, endPoint x: 267, endPoint y: 166, distance: 19.3
click at [277, 151] on div "Todas las áreas arrow_drop_down" at bounding box center [225, 157] width 147 height 19
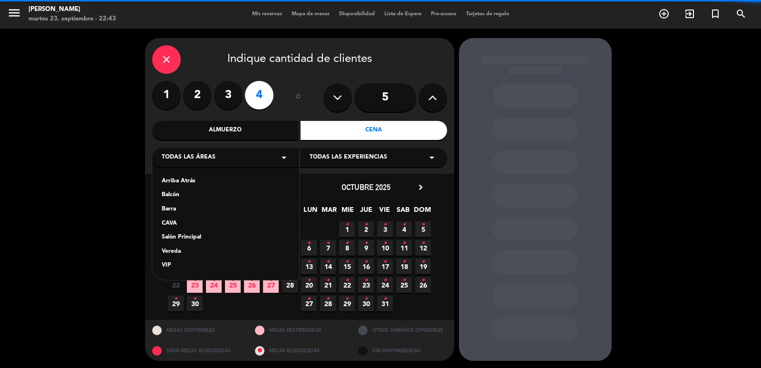
click at [189, 237] on div "Salón Principal" at bounding box center [226, 238] width 128 height 10
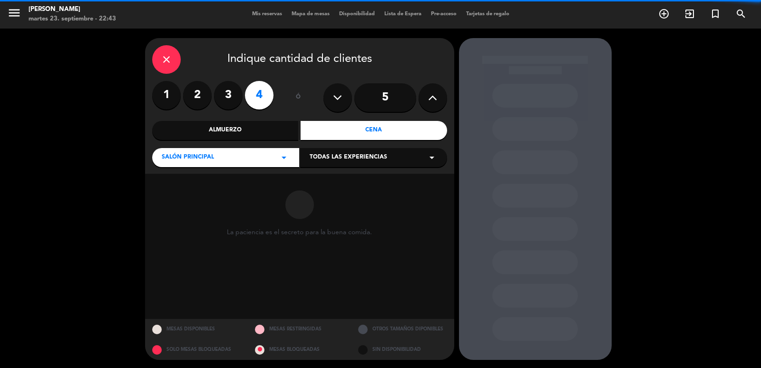
click at [333, 161] on span "Todas las experiencias" at bounding box center [349, 158] width 78 height 10
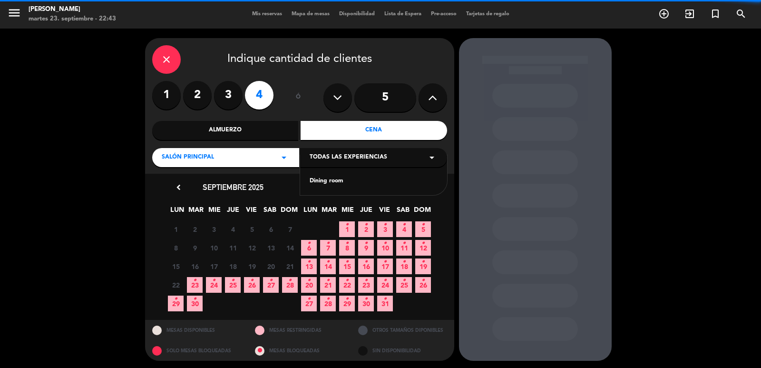
click at [329, 186] on div "Dining room" at bounding box center [374, 181] width 128 height 10
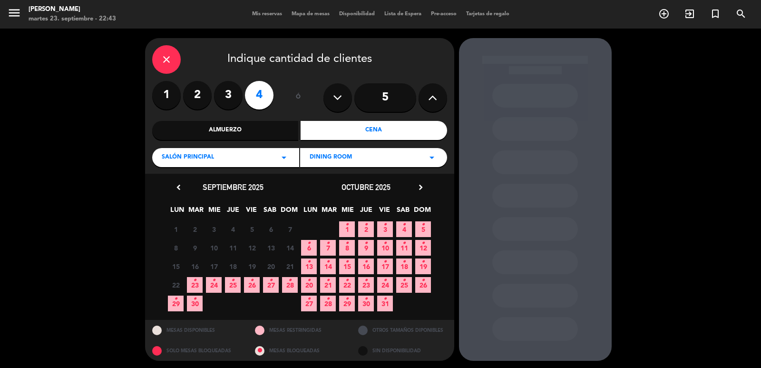
drag, startPoint x: 218, startPoint y: 286, endPoint x: 230, endPoint y: 292, distance: 13.2
click at [218, 285] on span "24 •" at bounding box center [214, 285] width 16 height 16
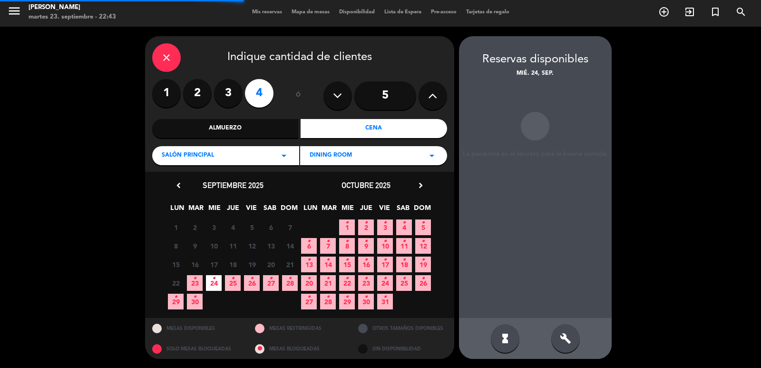
click at [578, 349] on div "hourglass_full build" at bounding box center [535, 338] width 153 height 41
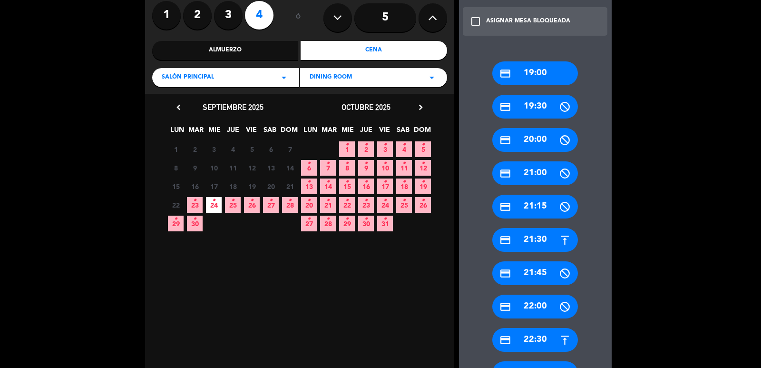
scroll to position [97, 0]
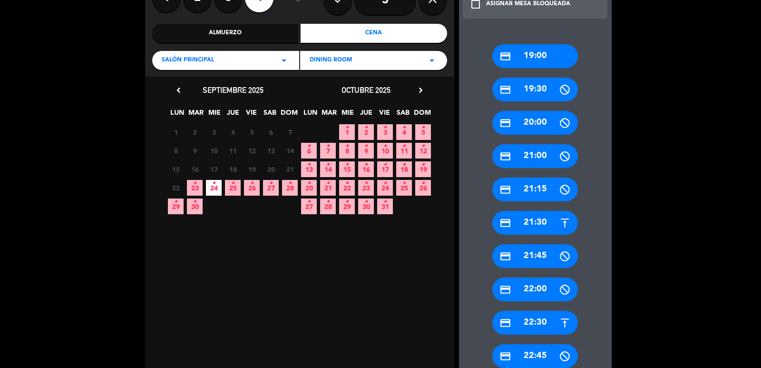
click at [548, 319] on div "credit_card 22:30" at bounding box center [535, 323] width 86 height 24
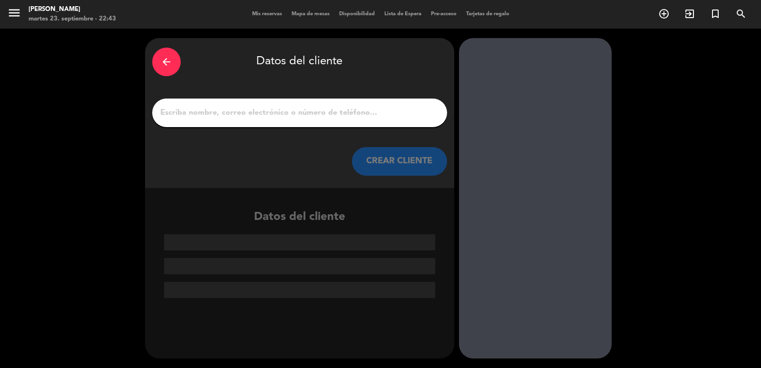
scroll to position [0, 0]
click at [325, 97] on div "arrow_back Datos del cliente CREAR CLIENTE" at bounding box center [299, 113] width 309 height 150
click at [330, 116] on input "1" at bounding box center [299, 112] width 281 height 13
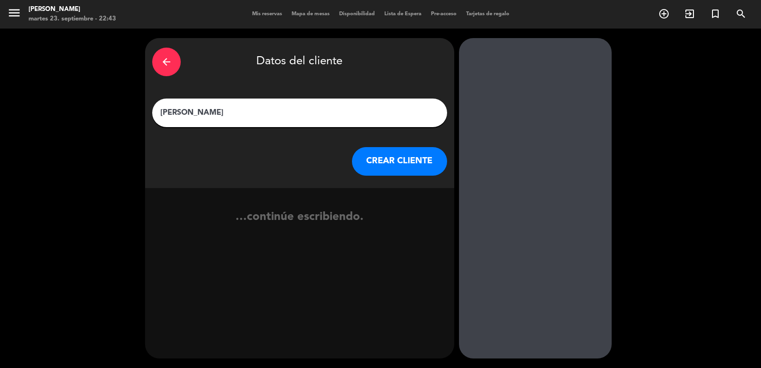
type input "[PERSON_NAME]"
click at [372, 167] on button "CREAR CLIENTE" at bounding box center [399, 161] width 95 height 29
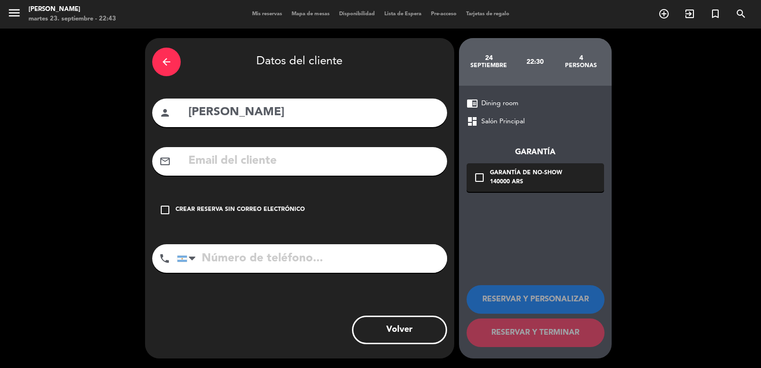
click at [307, 149] on div "mail_outline" at bounding box center [299, 161] width 295 height 29
click at [312, 169] on input "text" at bounding box center [313, 161] width 253 height 20
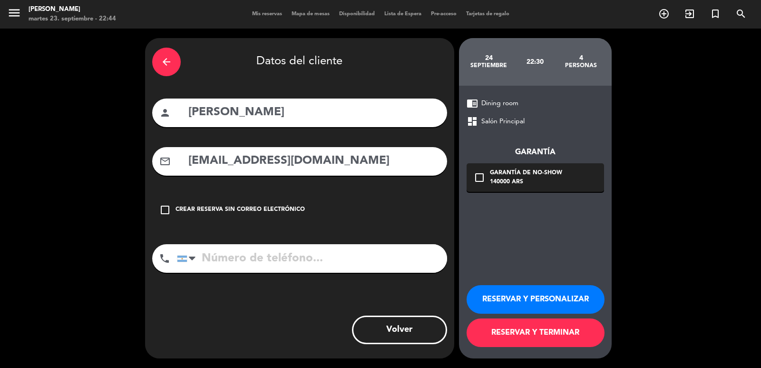
type input "[EMAIL_ADDRESS][DOMAIN_NAME]"
click at [272, 258] on input "tel" at bounding box center [312, 258] width 270 height 29
type input "[PHONE_NUMBER]"
click at [512, 186] on div "140000 ARS" at bounding box center [526, 182] width 72 height 10
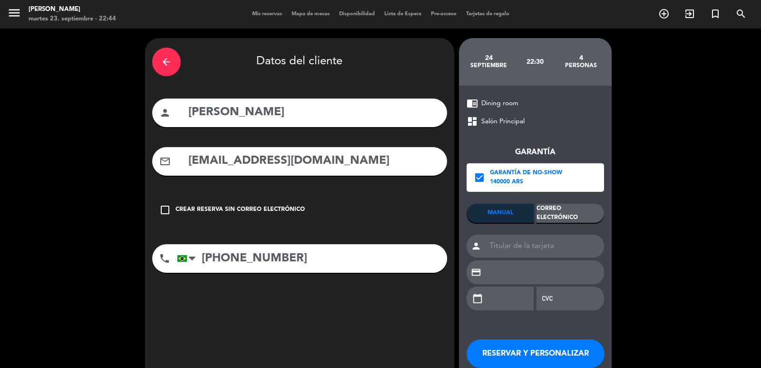
click at [554, 214] on div "Correo Electrónico" at bounding box center [571, 213] width 68 height 19
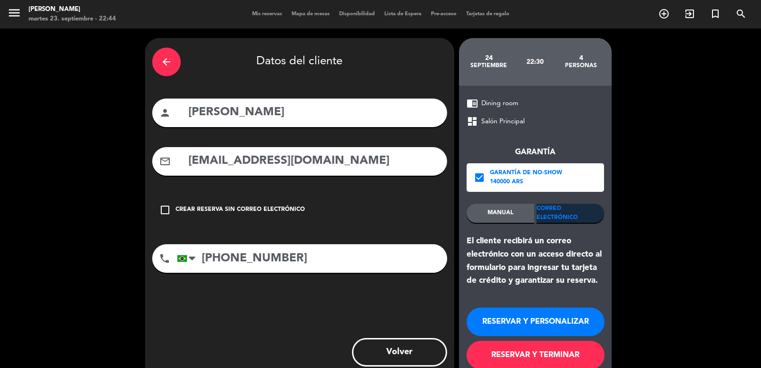
click at [551, 323] on button "RESERVAR Y PERSONALIZAR" at bounding box center [536, 321] width 138 height 29
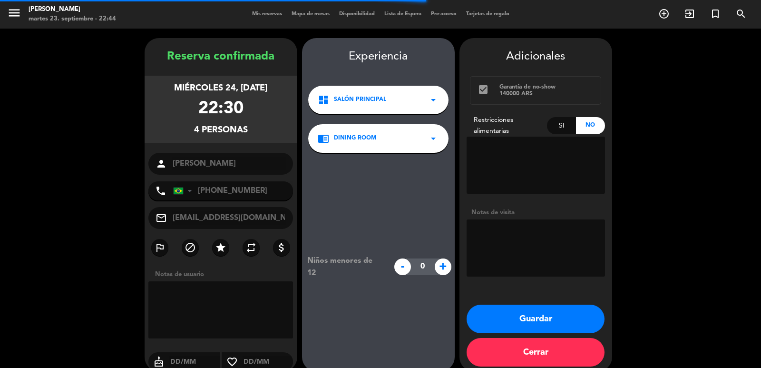
scroll to position [13, 0]
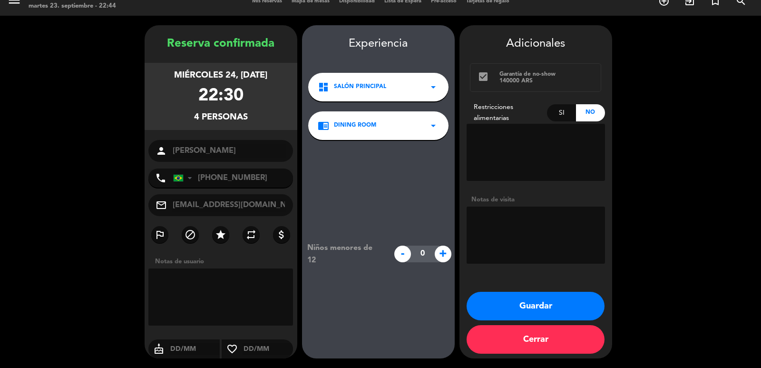
click at [528, 303] on button "Guardar" at bounding box center [536, 306] width 138 height 29
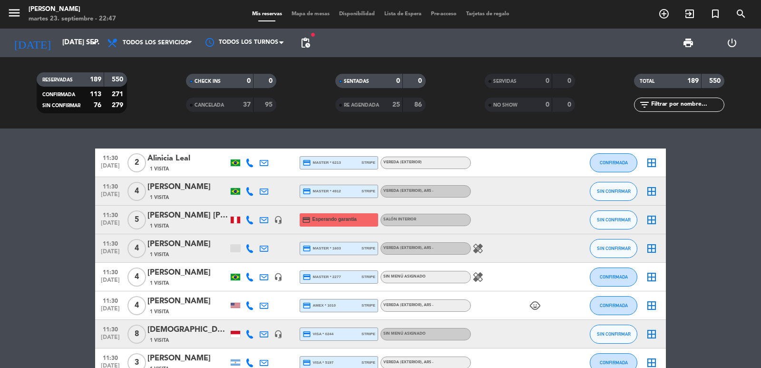
click at [664, 9] on icon "add_circle_outline" at bounding box center [663, 13] width 11 height 11
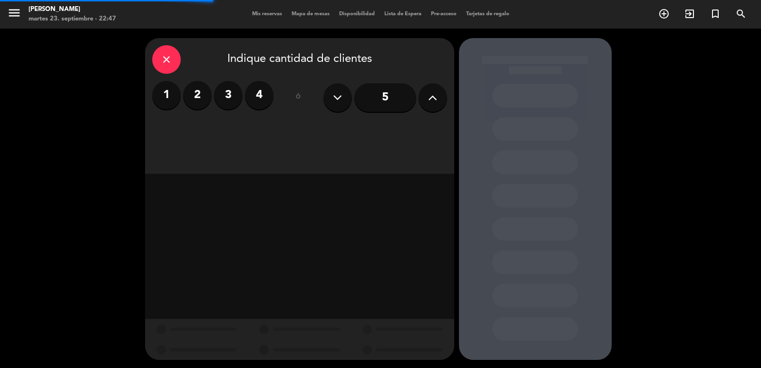
drag, startPoint x: 194, startPoint y: 95, endPoint x: 196, endPoint y: 103, distance: 7.8
click at [194, 96] on label "2" at bounding box center [197, 95] width 29 height 29
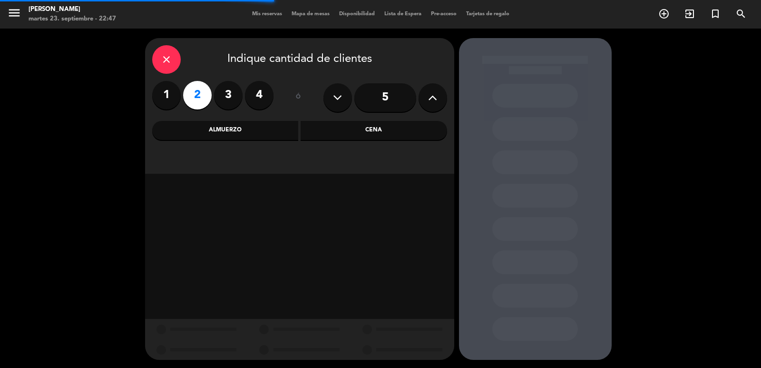
click at [353, 127] on div "Cena" at bounding box center [374, 130] width 147 height 19
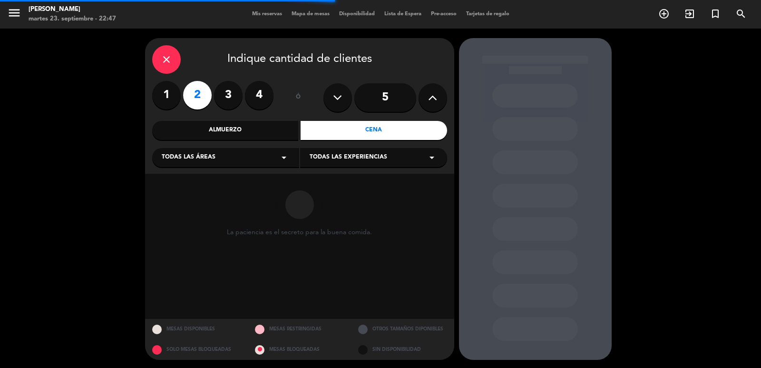
click at [248, 163] on div "Todas las áreas arrow_drop_down" at bounding box center [225, 157] width 147 height 19
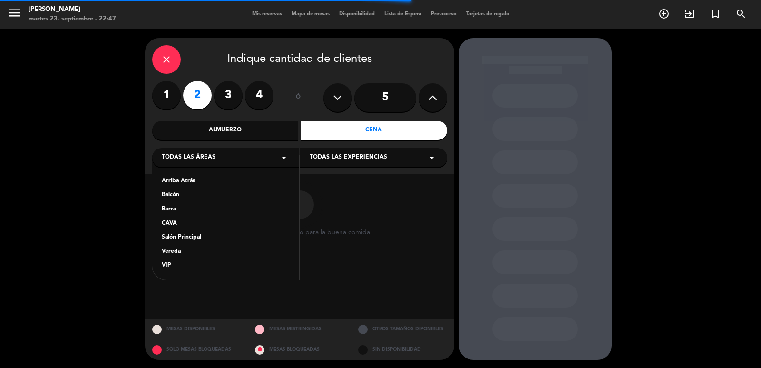
drag, startPoint x: 193, startPoint y: 234, endPoint x: 245, endPoint y: 230, distance: 52.5
click at [194, 235] on div "Salón Principal" at bounding box center [226, 238] width 128 height 10
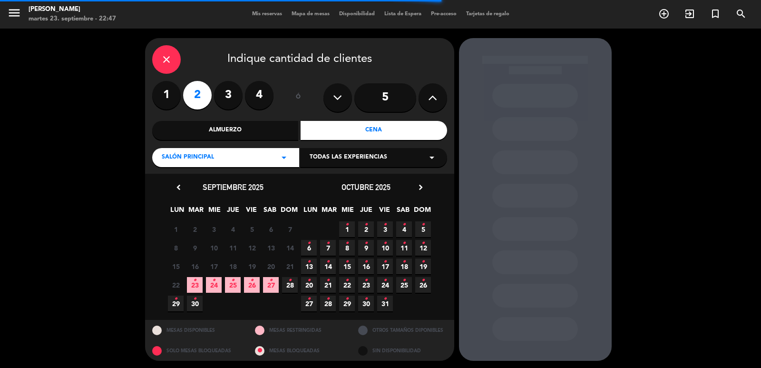
click at [336, 160] on span "Todas las experiencias" at bounding box center [349, 158] width 78 height 10
click at [330, 183] on div "Dining room" at bounding box center [374, 181] width 128 height 10
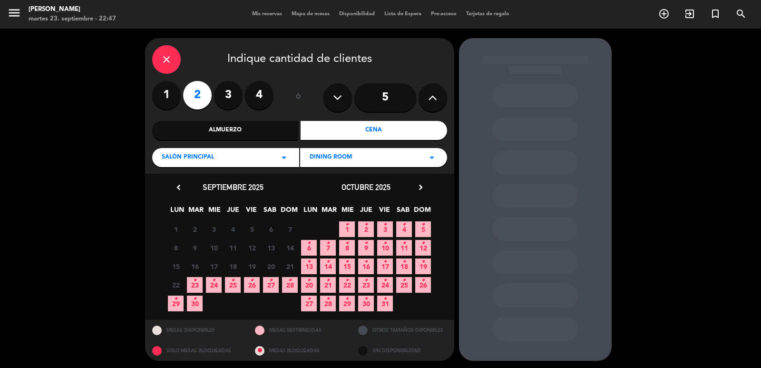
click at [345, 284] on span "22 •" at bounding box center [347, 285] width 16 height 16
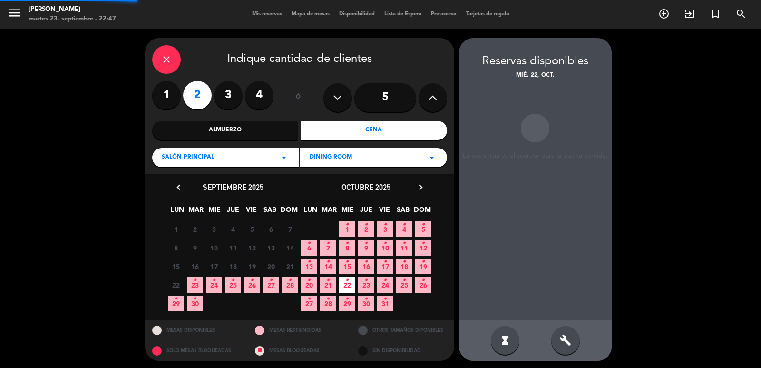
scroll to position [2, 0]
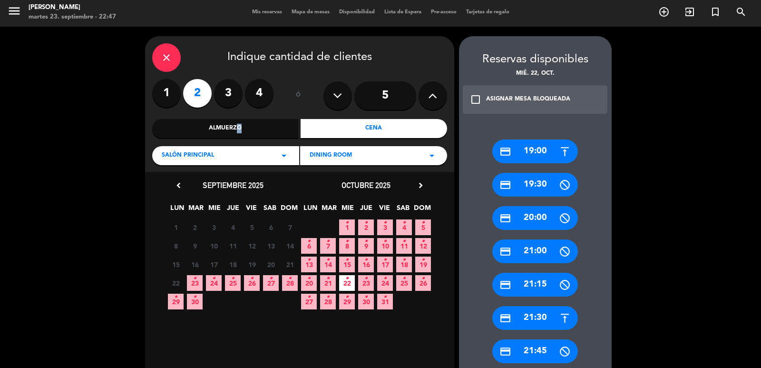
click at [235, 125] on div "Almuerzo" at bounding box center [225, 128] width 147 height 19
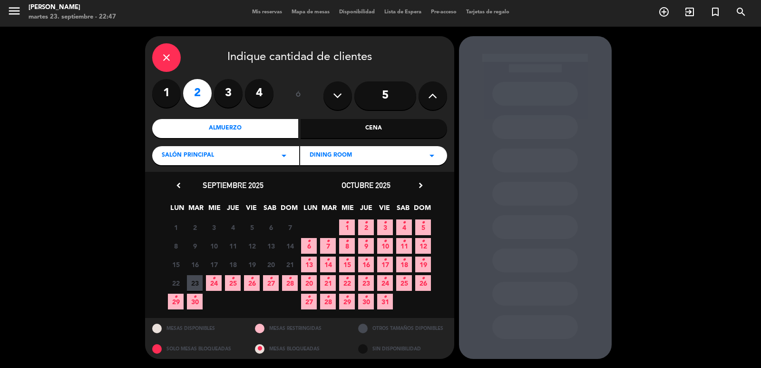
click at [351, 282] on span "22 •" at bounding box center [347, 283] width 16 height 16
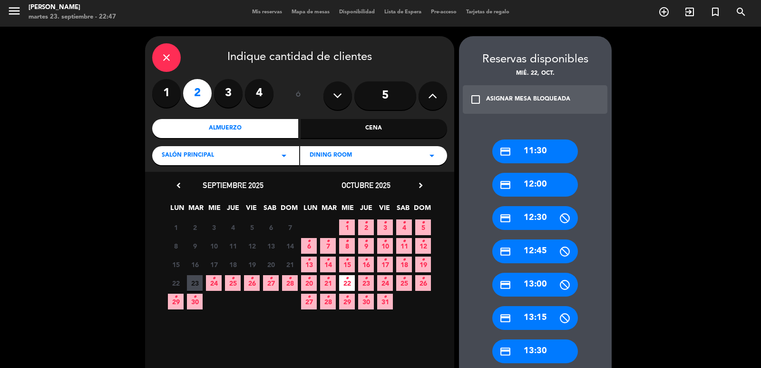
click at [542, 349] on div "credit_card 13:30" at bounding box center [535, 351] width 86 height 24
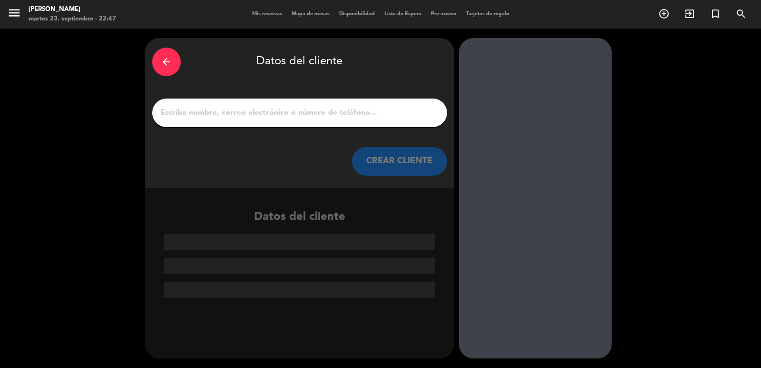
click at [250, 113] on input "1" at bounding box center [299, 112] width 281 height 13
paste input "[PERSON_NAME] e [PERSON_NAME]"
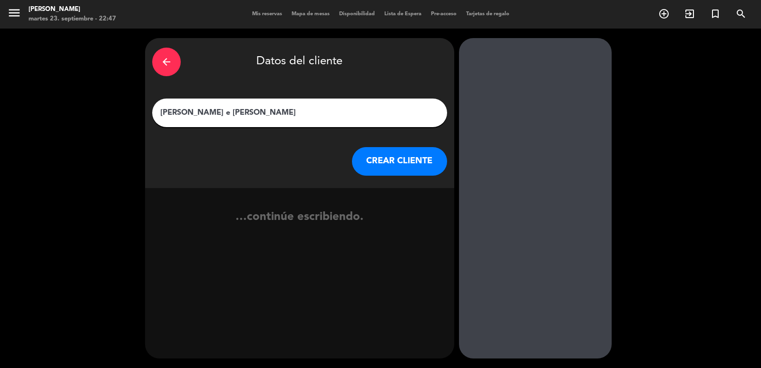
type input "[PERSON_NAME] e [PERSON_NAME]"
click at [436, 164] on button "CREAR CLIENTE" at bounding box center [399, 161] width 95 height 29
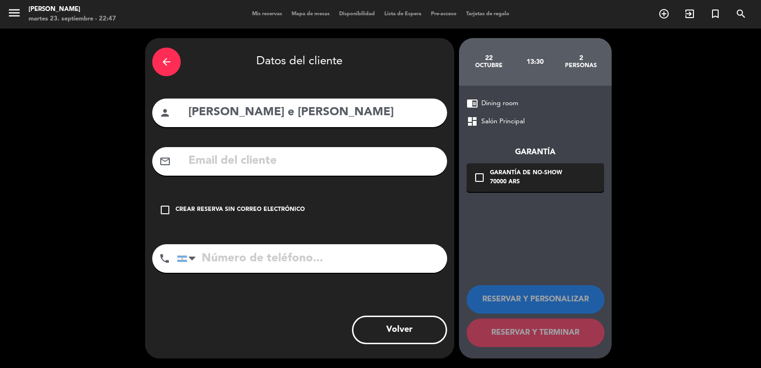
click at [307, 155] on input "text" at bounding box center [313, 161] width 253 height 20
paste input "[EMAIL_ADDRESS][DOMAIN_NAME]"
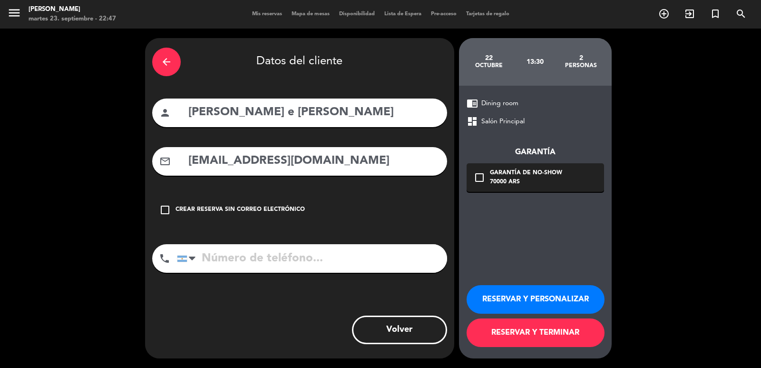
type input "[EMAIL_ADDRESS][DOMAIN_NAME]"
click at [343, 256] on input "tel" at bounding box center [312, 258] width 270 height 29
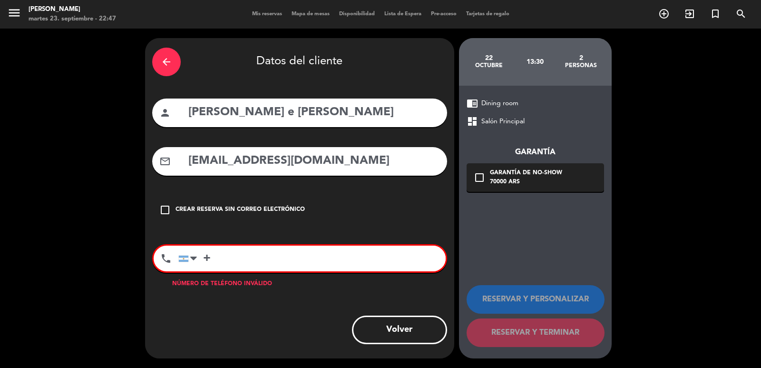
paste input "5585985115840"
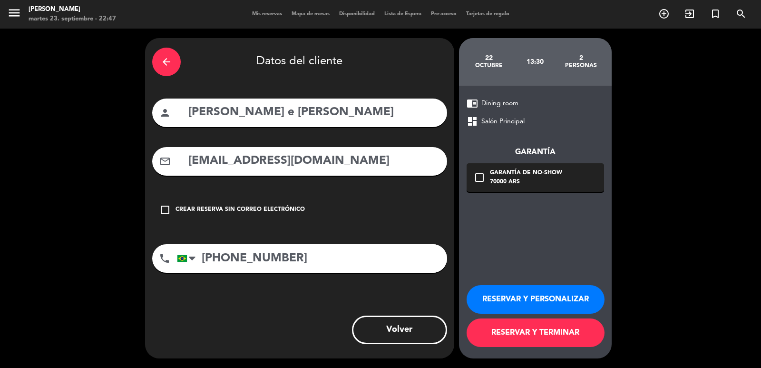
type input "[PHONE_NUMBER]"
click at [545, 174] on div "Garantía de no-show" at bounding box center [526, 173] width 72 height 10
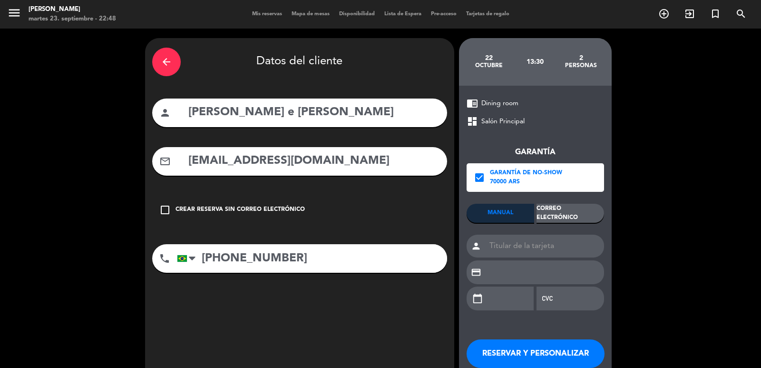
click at [554, 207] on div "Correo Electrónico" at bounding box center [571, 213] width 68 height 19
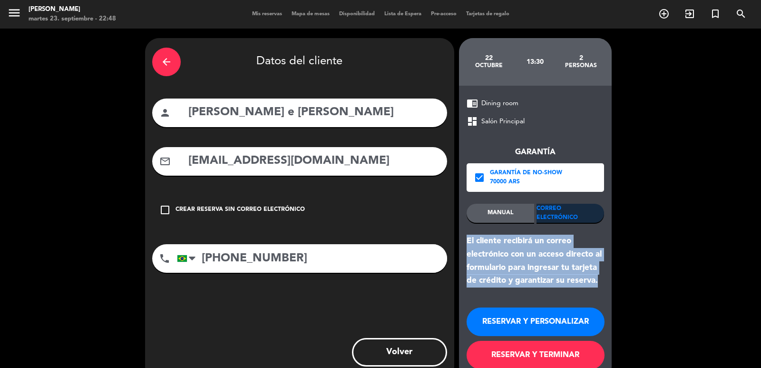
drag, startPoint x: 600, startPoint y: 282, endPoint x: 466, endPoint y: 241, distance: 140.3
click at [466, 241] on div "chrome_reader_mode Dining room dashboard Salón Principal Garantía check_box Gar…" at bounding box center [535, 233] width 153 height 295
copy div "El cliente recibirá un correo electrónico con un acceso directo al formulario p…"
drag, startPoint x: 496, startPoint y: 314, endPoint x: 324, endPoint y: 38, distance: 325.7
click at [496, 314] on button "RESERVAR Y PERSONALIZAR" at bounding box center [536, 321] width 138 height 29
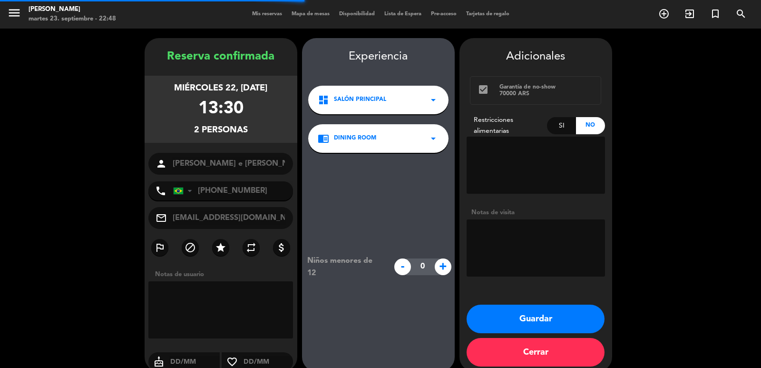
scroll to position [13, 0]
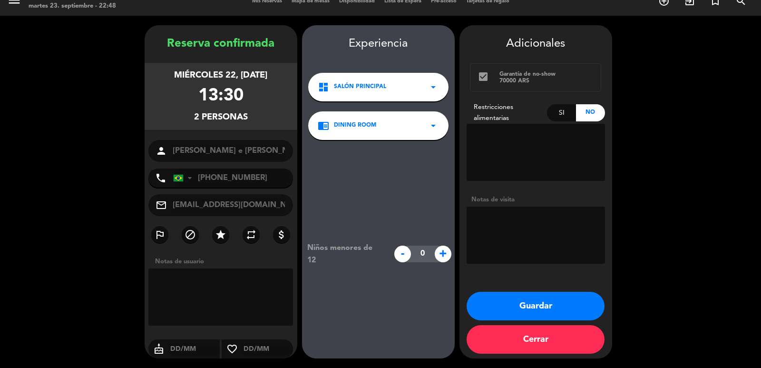
drag, startPoint x: 166, startPoint y: 72, endPoint x: 263, endPoint y: 116, distance: 106.7
click at [264, 115] on div "miércoles 22, [DATE] 13:30 2 personas" at bounding box center [221, 96] width 153 height 67
copy div "miércoles 22, [DATE] 13:30 2 personas"
drag, startPoint x: 505, startPoint y: 313, endPoint x: 343, endPoint y: 147, distance: 232.5
click at [504, 312] on button "Guardar" at bounding box center [536, 306] width 138 height 29
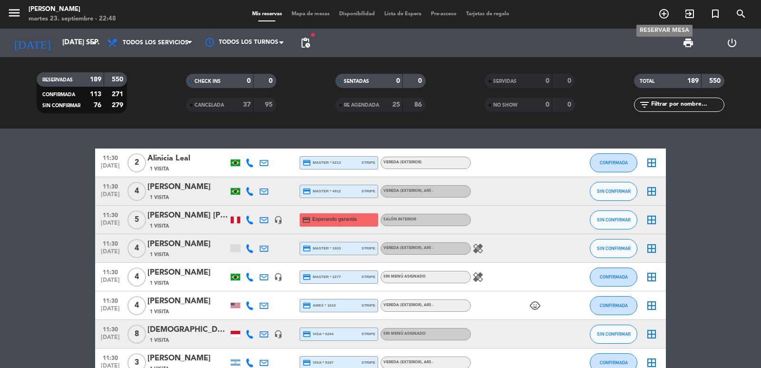
click at [662, 16] on icon "add_circle_outline" at bounding box center [663, 13] width 11 height 11
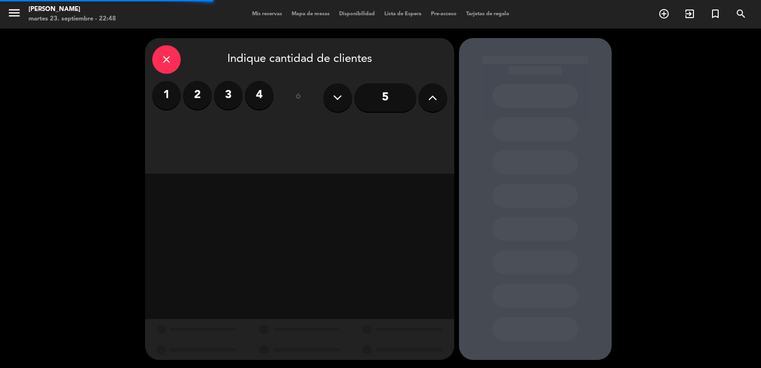
click at [180, 107] on div "1 2 3 4" at bounding box center [212, 97] width 121 height 33
drag, startPoint x: 199, startPoint y: 101, endPoint x: 200, endPoint y: 117, distance: 15.3
click at [199, 101] on label "2" at bounding box center [197, 95] width 29 height 29
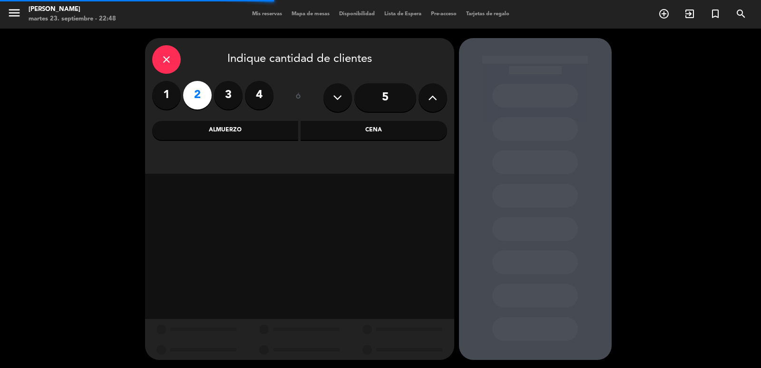
drag, startPoint x: 200, startPoint y: 117, endPoint x: 201, endPoint y: 133, distance: 16.2
click at [203, 127] on div "Almuerzo" at bounding box center [225, 130] width 147 height 19
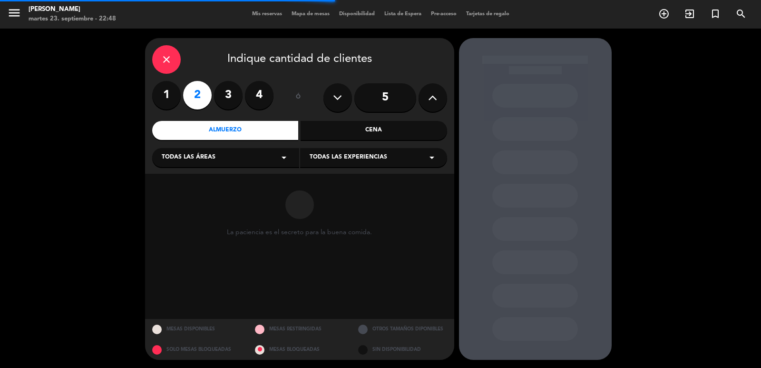
click at [194, 165] on div "Todas las áreas arrow_drop_down" at bounding box center [225, 157] width 147 height 19
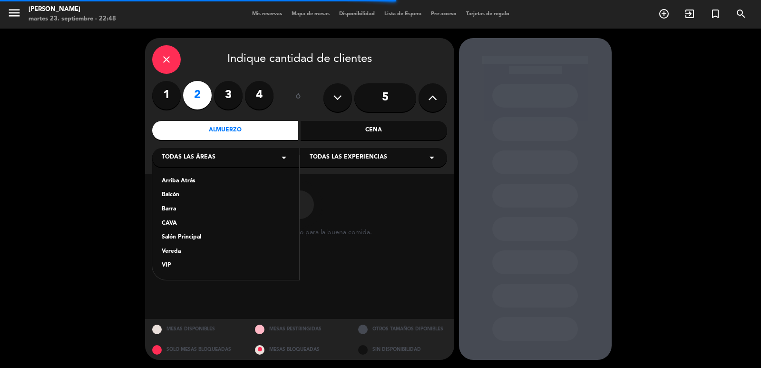
click at [189, 235] on div "Salón Principal" at bounding box center [226, 238] width 128 height 10
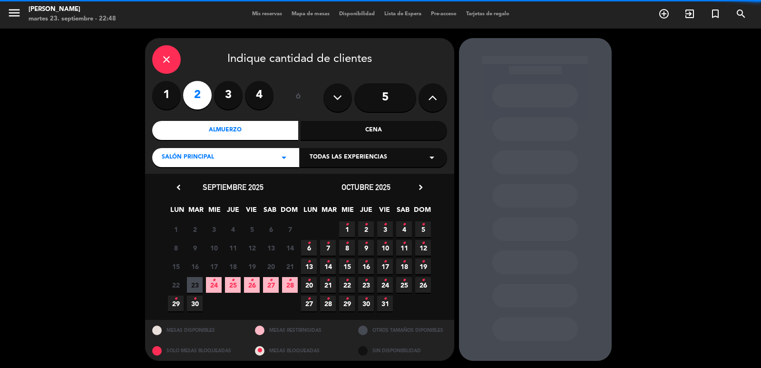
click at [354, 159] on span "Todas las experiencias" at bounding box center [349, 158] width 78 height 10
click at [340, 183] on div "Dining room" at bounding box center [374, 181] width 128 height 10
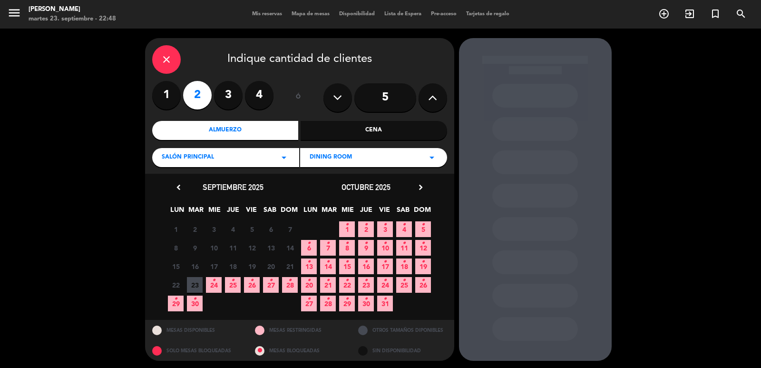
click at [382, 229] on span "3 •" at bounding box center [385, 229] width 16 height 16
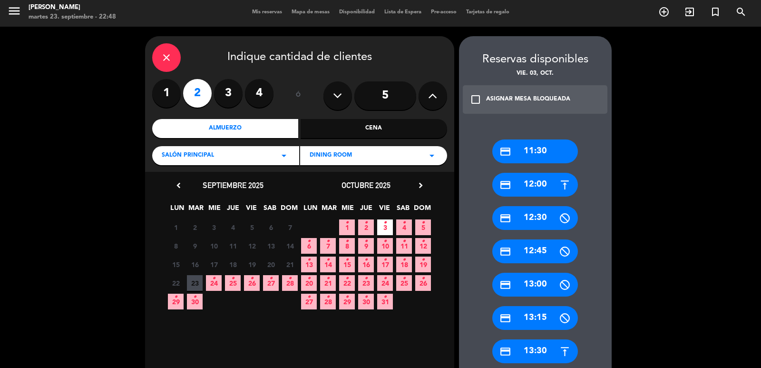
scroll to position [192, 0]
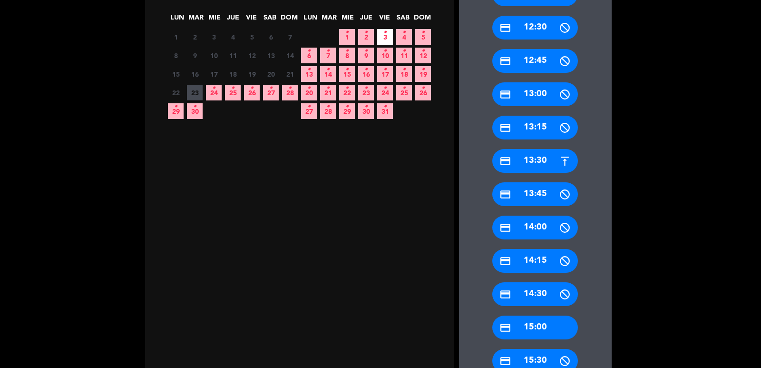
drag, startPoint x: 544, startPoint y: 334, endPoint x: 471, endPoint y: 282, distance: 89.4
click at [539, 331] on div "credit_card 15:00" at bounding box center [535, 327] width 86 height 24
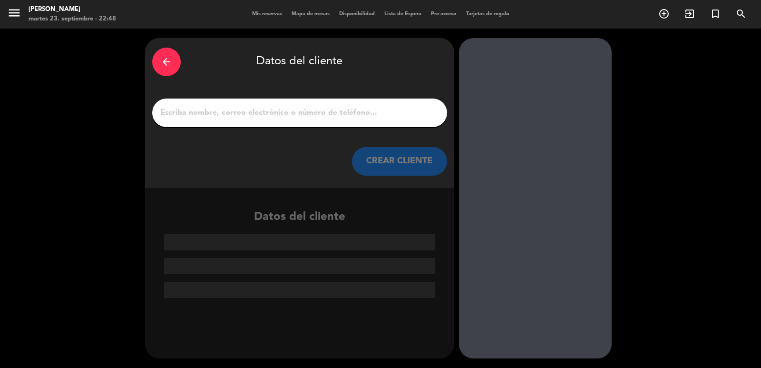
scroll to position [0, 0]
click at [316, 114] on input "1" at bounding box center [299, 112] width 281 height 13
type input "v"
paste input "[PERSON_NAME]"
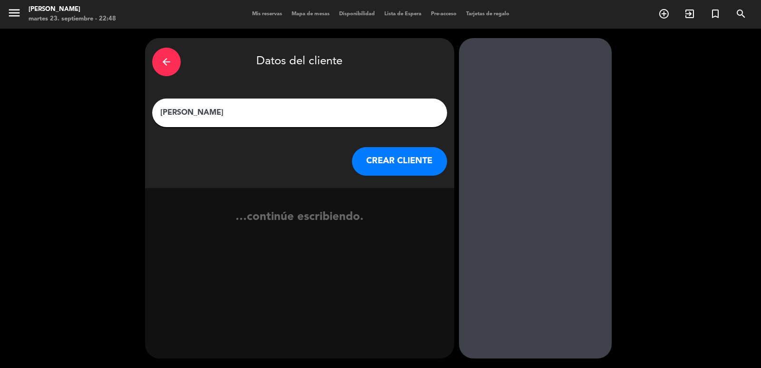
type input "[PERSON_NAME]"
click at [397, 157] on button "CREAR CLIENTE" at bounding box center [399, 161] width 95 height 29
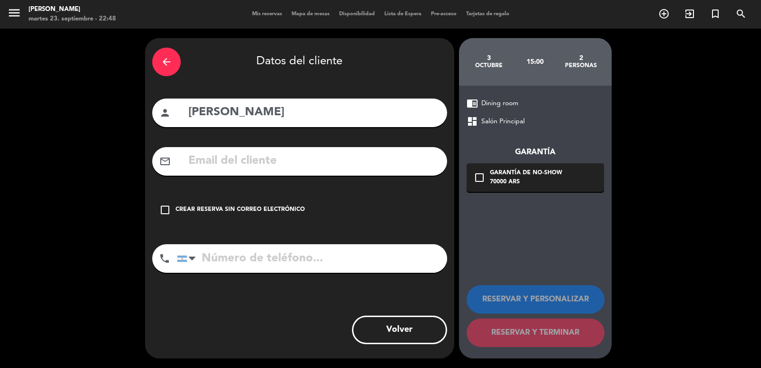
click at [268, 162] on input "text" at bounding box center [313, 161] width 253 height 20
paste input "[PHONE_NUMBER] [PERSON_NAME][EMAIL_ADDRESS][DOMAIN_NAME]"
drag, startPoint x: 280, startPoint y: 160, endPoint x: 208, endPoint y: 38, distance: 141.6
click at [139, 164] on div "arrow_back Datos del cliente person [PERSON_NAME] mail_outline [PHONE_NUMBER] […" at bounding box center [380, 198] width 761 height 339
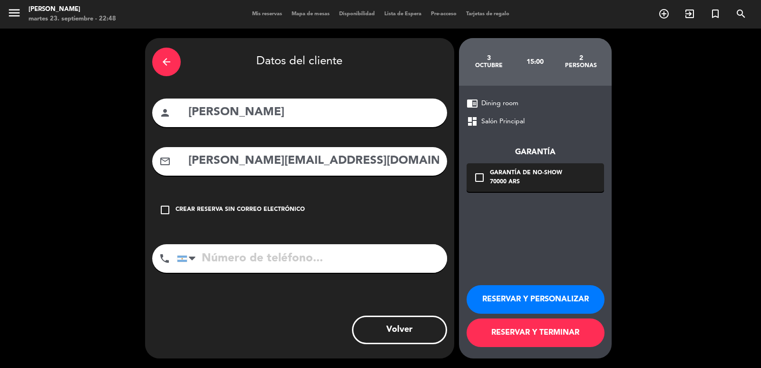
type input "[PERSON_NAME][EMAIL_ADDRESS][DOMAIN_NAME]"
click at [370, 264] on input "tel" at bounding box center [312, 258] width 270 height 29
paste input "[PHONE_NUMBER]"
type input "[PHONE_NUMBER]"
click at [558, 180] on div "70000 ARS" at bounding box center [526, 182] width 72 height 10
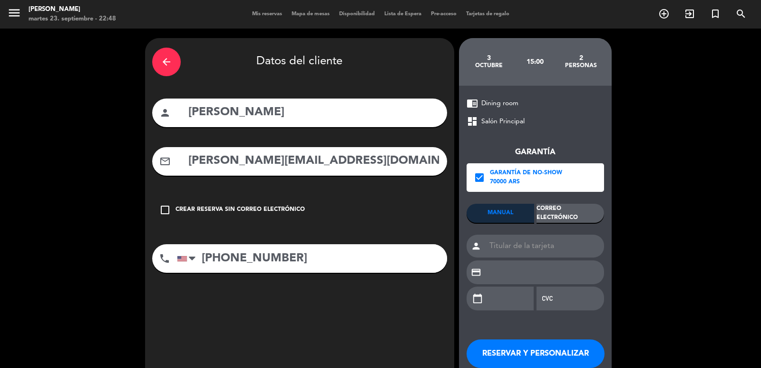
click at [572, 211] on div "Correo Electrónico" at bounding box center [571, 213] width 68 height 19
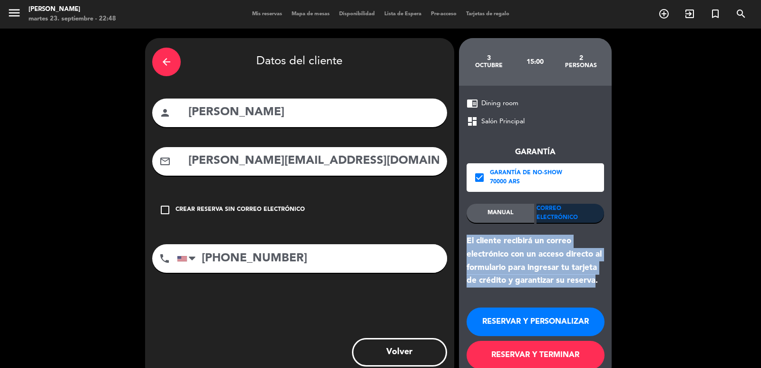
drag, startPoint x: 597, startPoint y: 279, endPoint x: 468, endPoint y: 240, distance: 134.8
click at [468, 240] on div "El cliente recibirá un correo electrónico con un acceso directo al formulario p…" at bounding box center [535, 261] width 137 height 53
copy div "El cliente recibirá un correo electrónico con un acceso directo al formulario p…"
click at [501, 319] on button "RESERVAR Y PERSONALIZAR" at bounding box center [536, 321] width 138 height 29
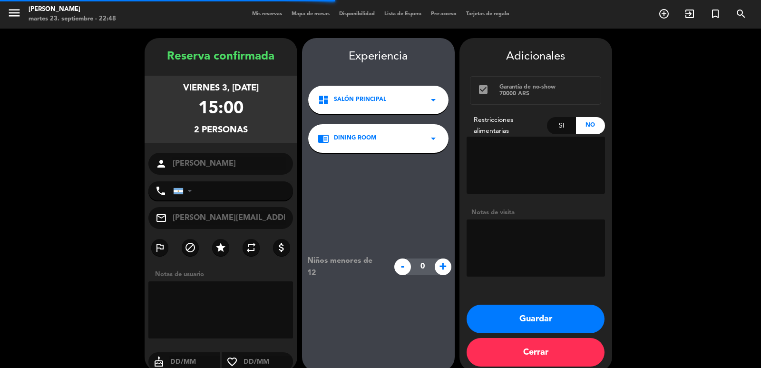
type input "[PHONE_NUMBER]"
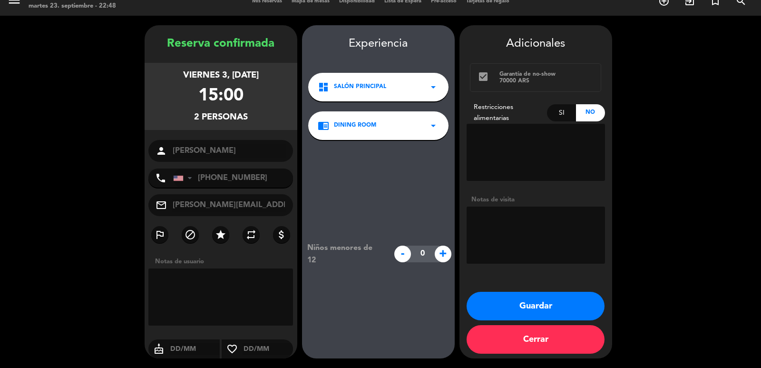
drag, startPoint x: 161, startPoint y: 69, endPoint x: 255, endPoint y: 118, distance: 105.1
click at [255, 115] on div "viernes 3, [DATE] 15:00 2 personas" at bounding box center [221, 96] width 153 height 67
copy div "viernes 3, [DATE] 15:00 2 personas"
drag, startPoint x: 569, startPoint y: 311, endPoint x: 348, endPoint y: 89, distance: 312.8
click at [566, 308] on button "Guardar" at bounding box center [536, 306] width 138 height 29
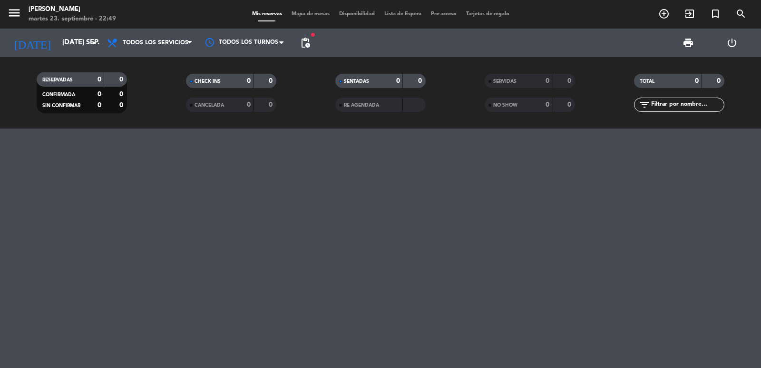
click at [56, 29] on div "[DATE] [DATE] sep. arrow_drop_down" at bounding box center [54, 43] width 95 height 29
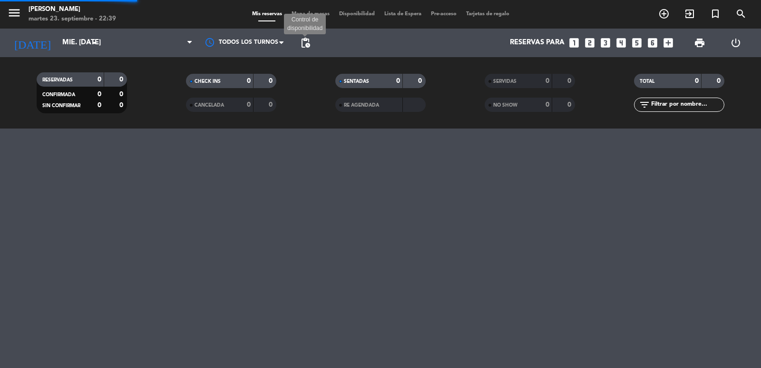
click at [309, 46] on span "pending_actions" at bounding box center [305, 42] width 11 height 11
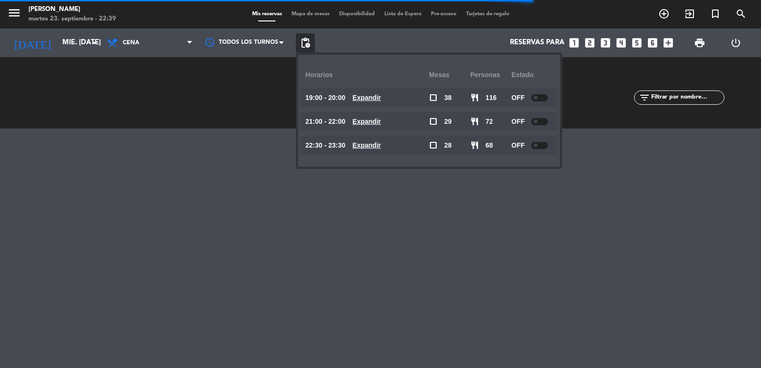
click at [372, 142] on u "Expandir" at bounding box center [367, 145] width 29 height 8
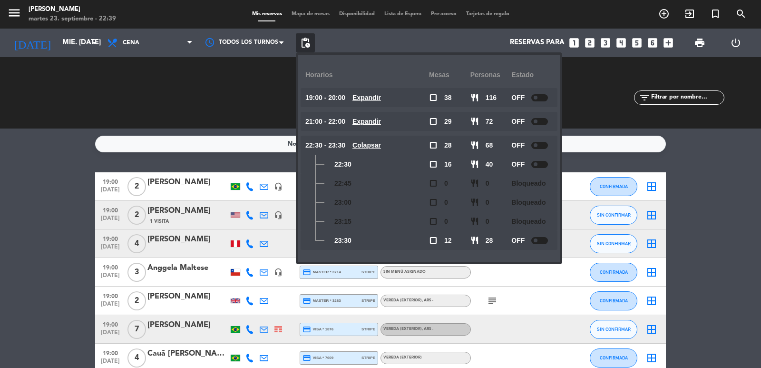
click at [372, 142] on u "Colapsar" at bounding box center [367, 145] width 29 height 8
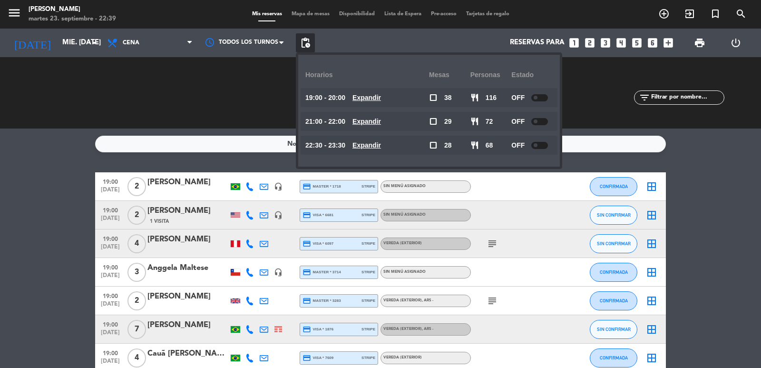
click at [362, 144] on u "Expandir" at bounding box center [367, 145] width 29 height 8
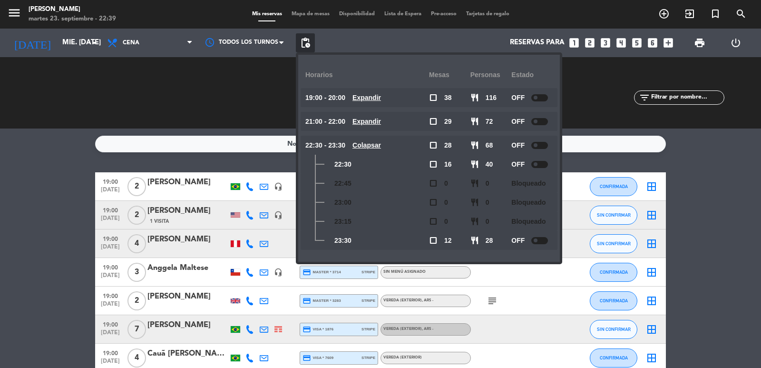
drag, startPoint x: 376, startPoint y: 146, endPoint x: 321, endPoint y: 106, distance: 68.0
click at [377, 142] on u "Colapsar" at bounding box center [367, 145] width 29 height 8
